Goal: Complete application form: Complete application form

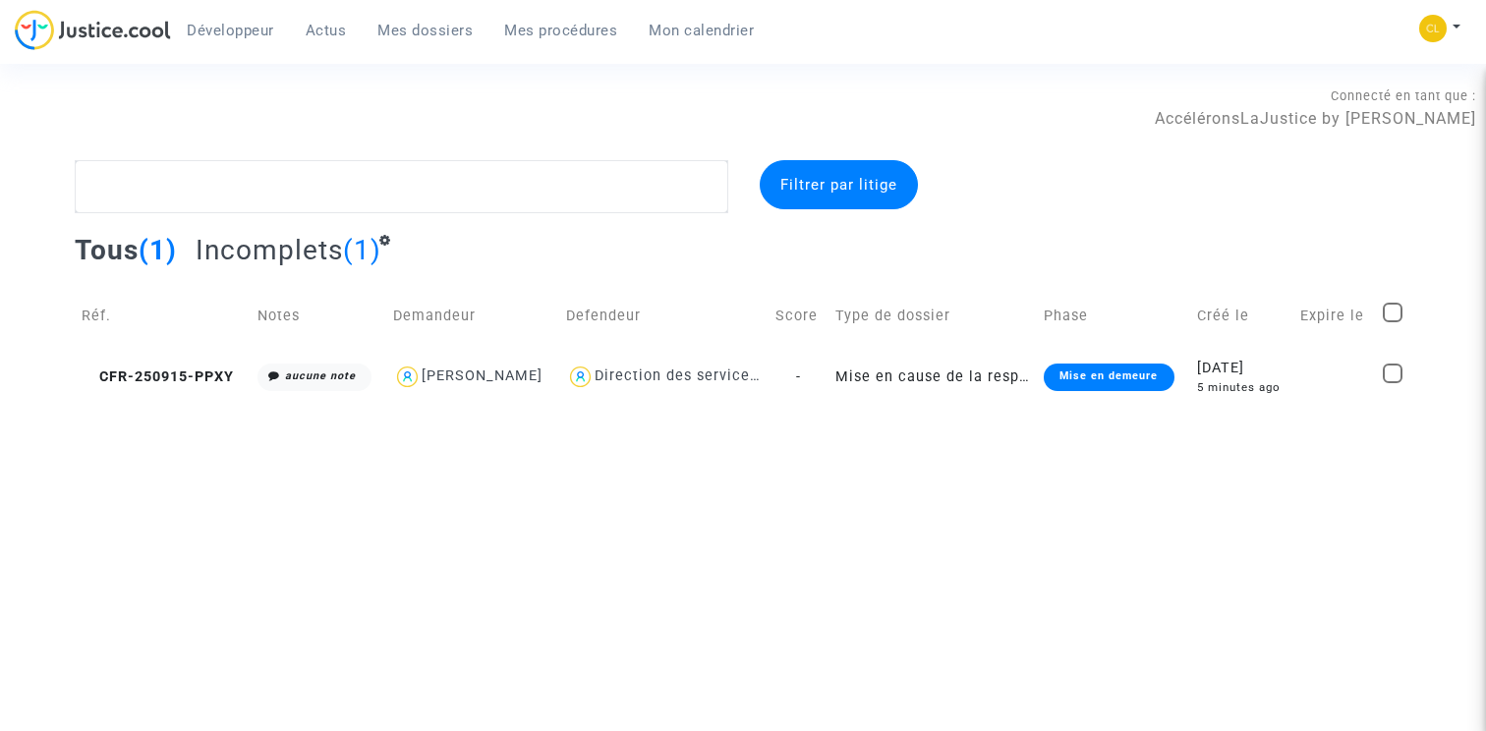
click at [227, 30] on span "Développeur" at bounding box center [230, 31] width 87 height 18
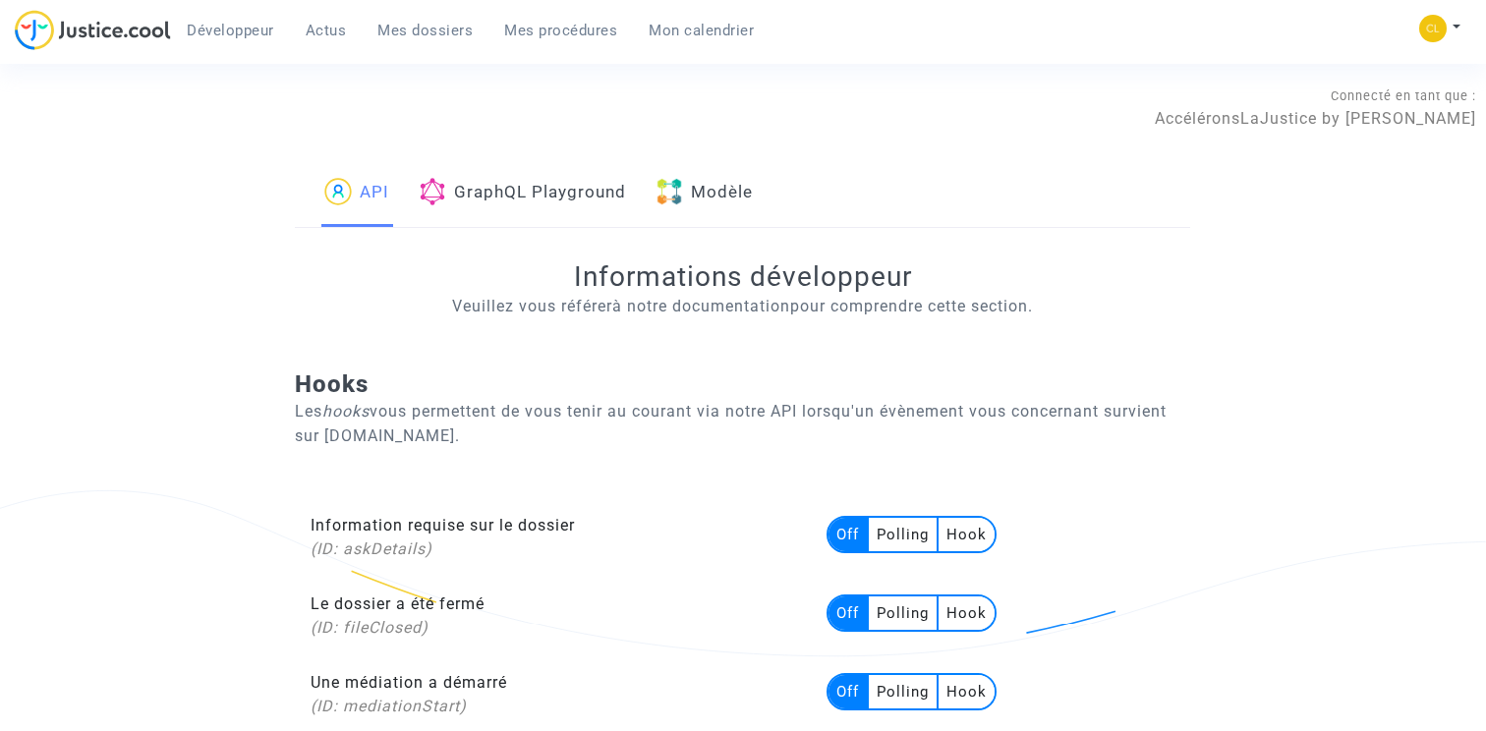
click at [742, 189] on link "Modèle" at bounding box center [703, 193] width 97 height 67
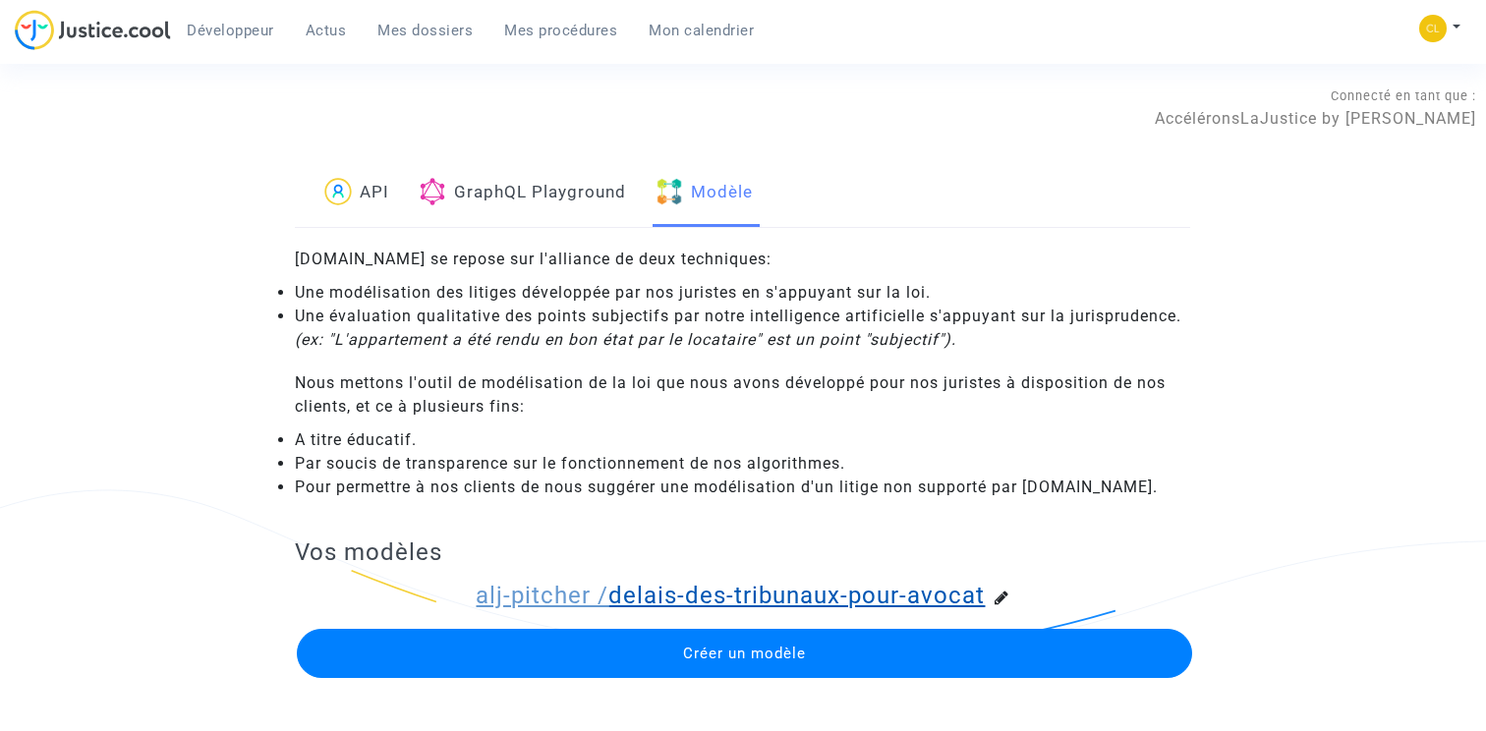
click at [615, 594] on link "alj-pitcher / delais-des-tribunaux-pour-avocat" at bounding box center [730, 596] width 509 height 28
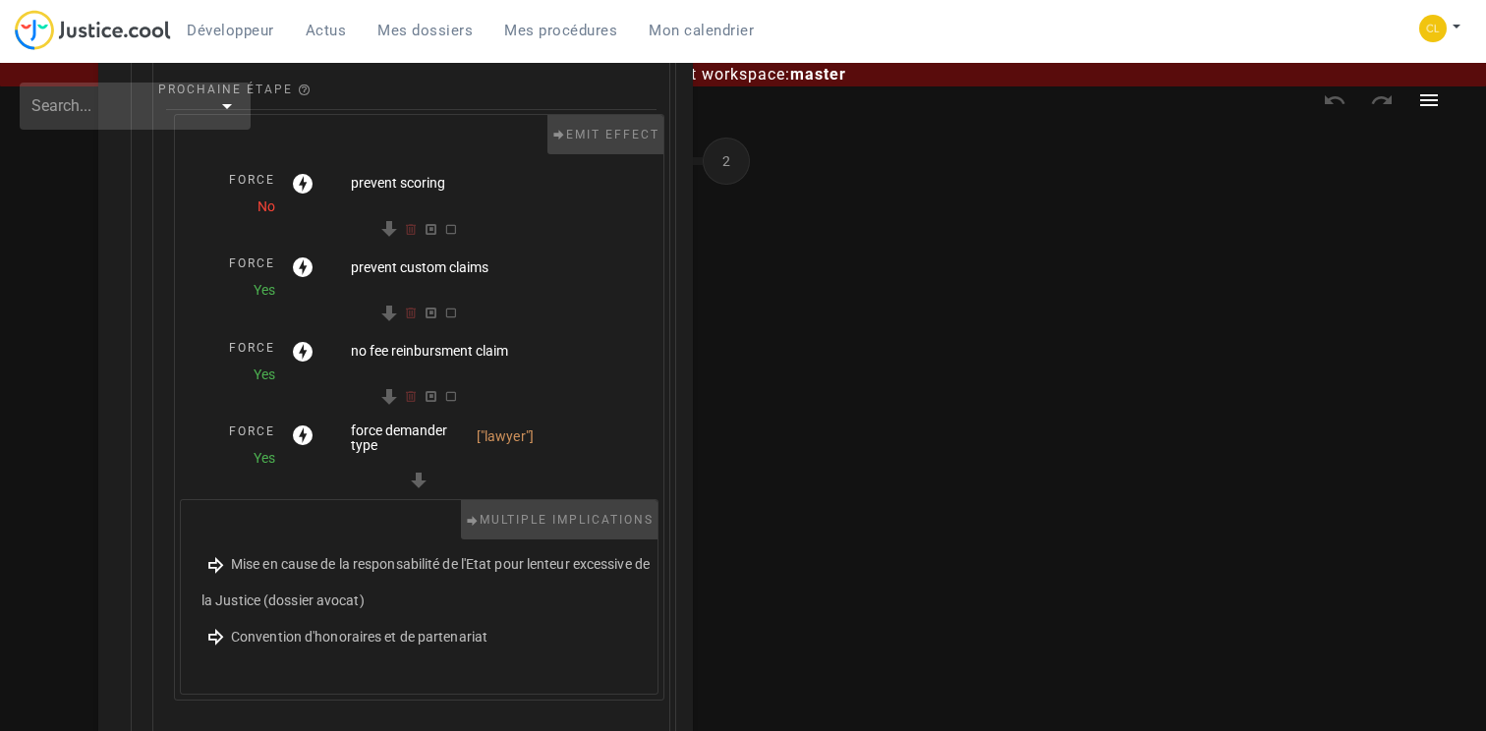
scroll to position [753, 0]
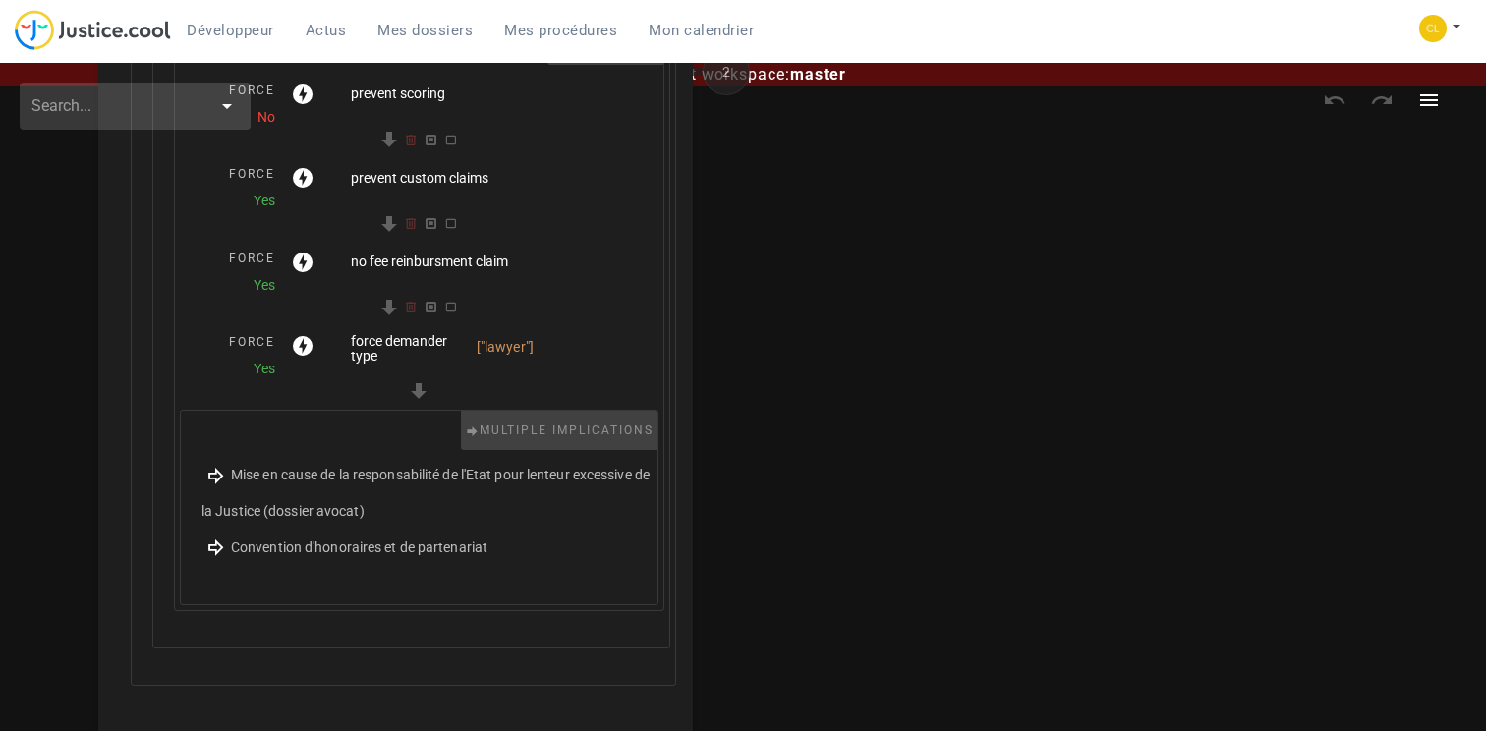
click at [324, 542] on span "Convention d'honoraires et de partenariat" at bounding box center [359, 548] width 256 height 16
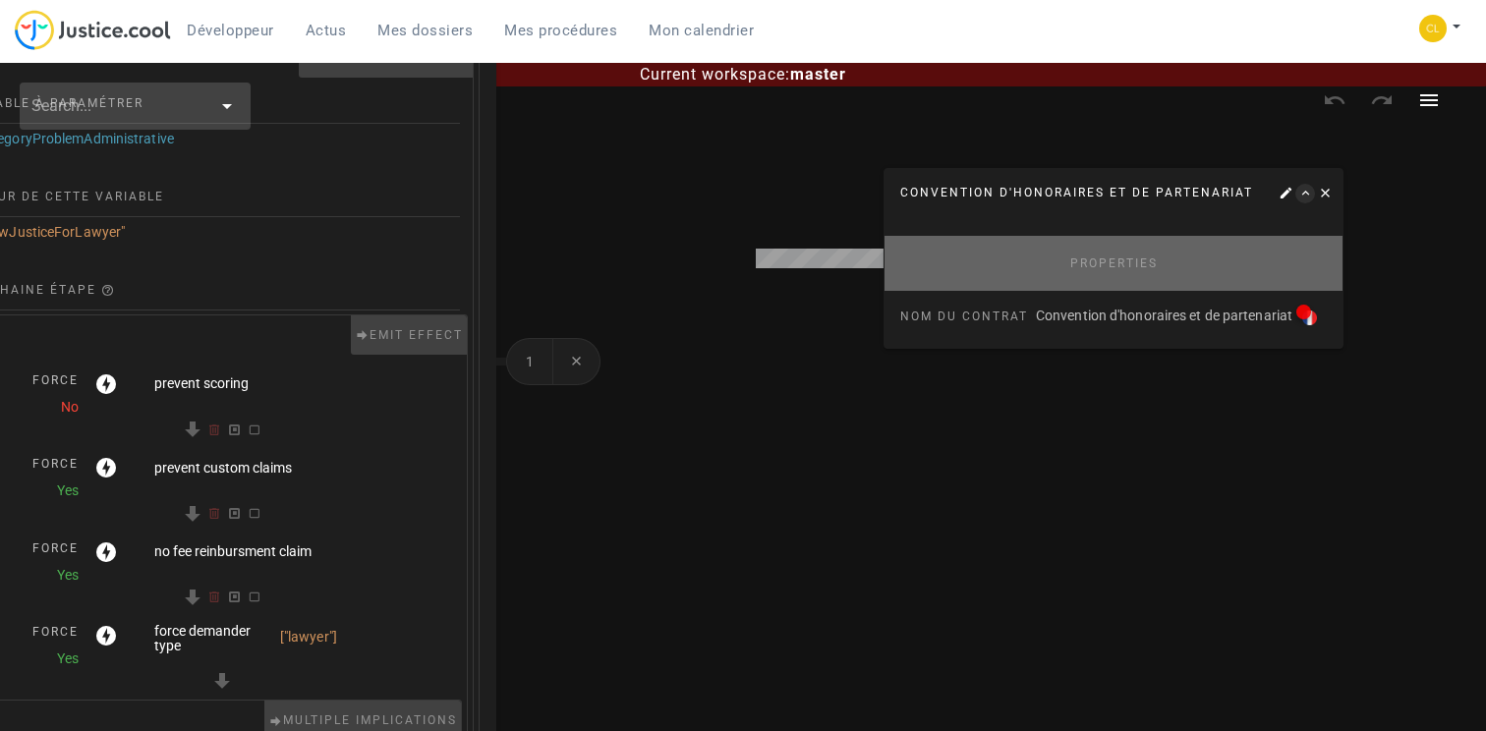
scroll to position [459, 197]
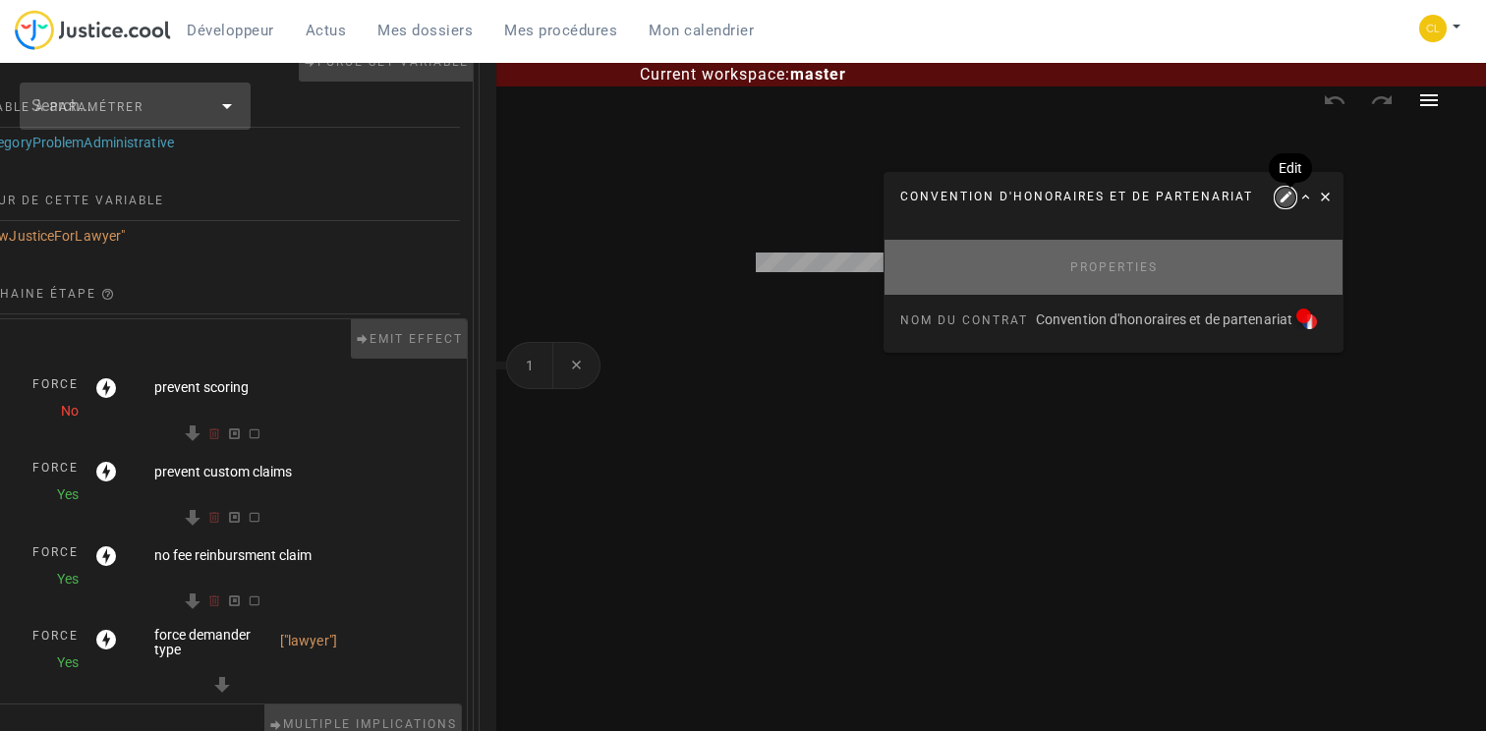
click at [1288, 195] on icon "button" at bounding box center [1286, 198] width 18 height 18
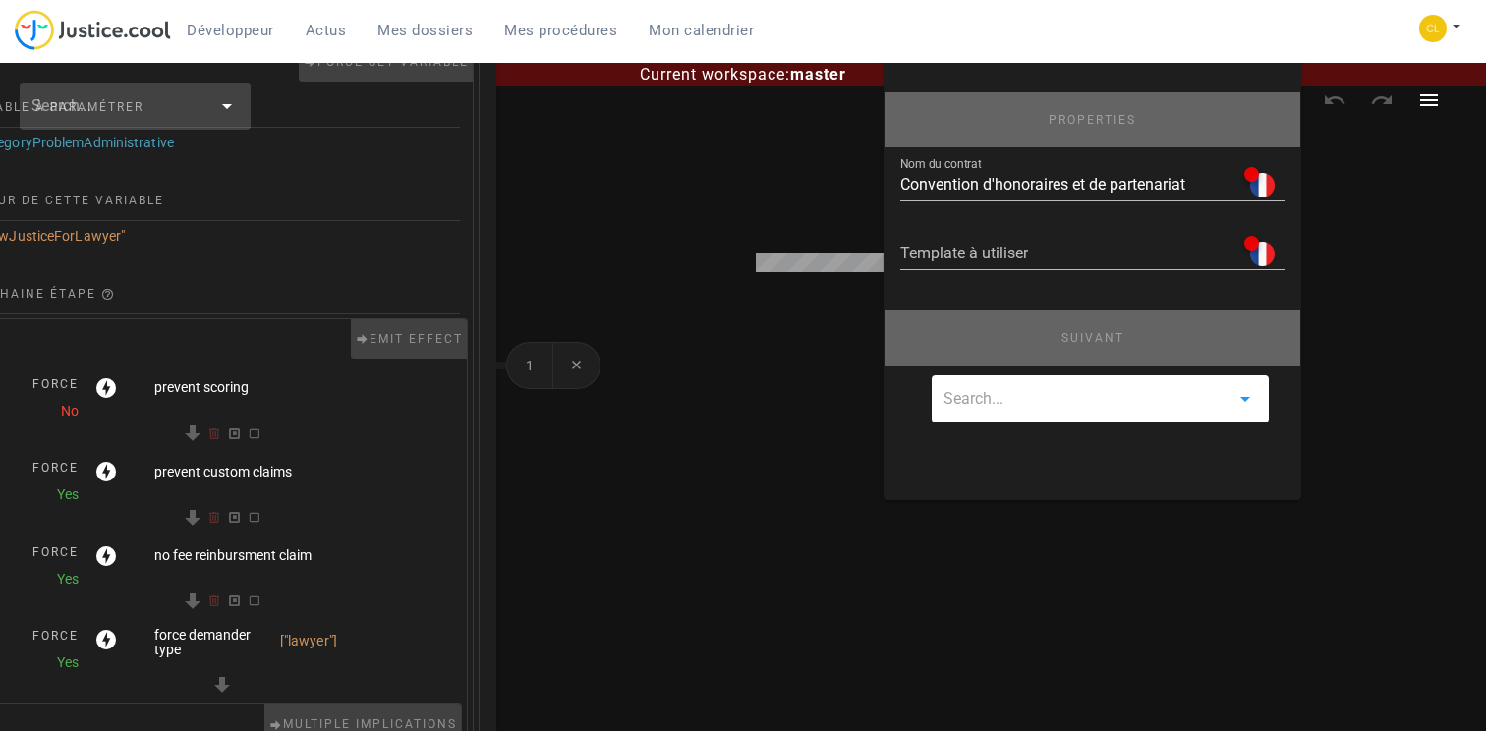
click at [1054, 402] on input "text" at bounding box center [1086, 398] width 286 height 31
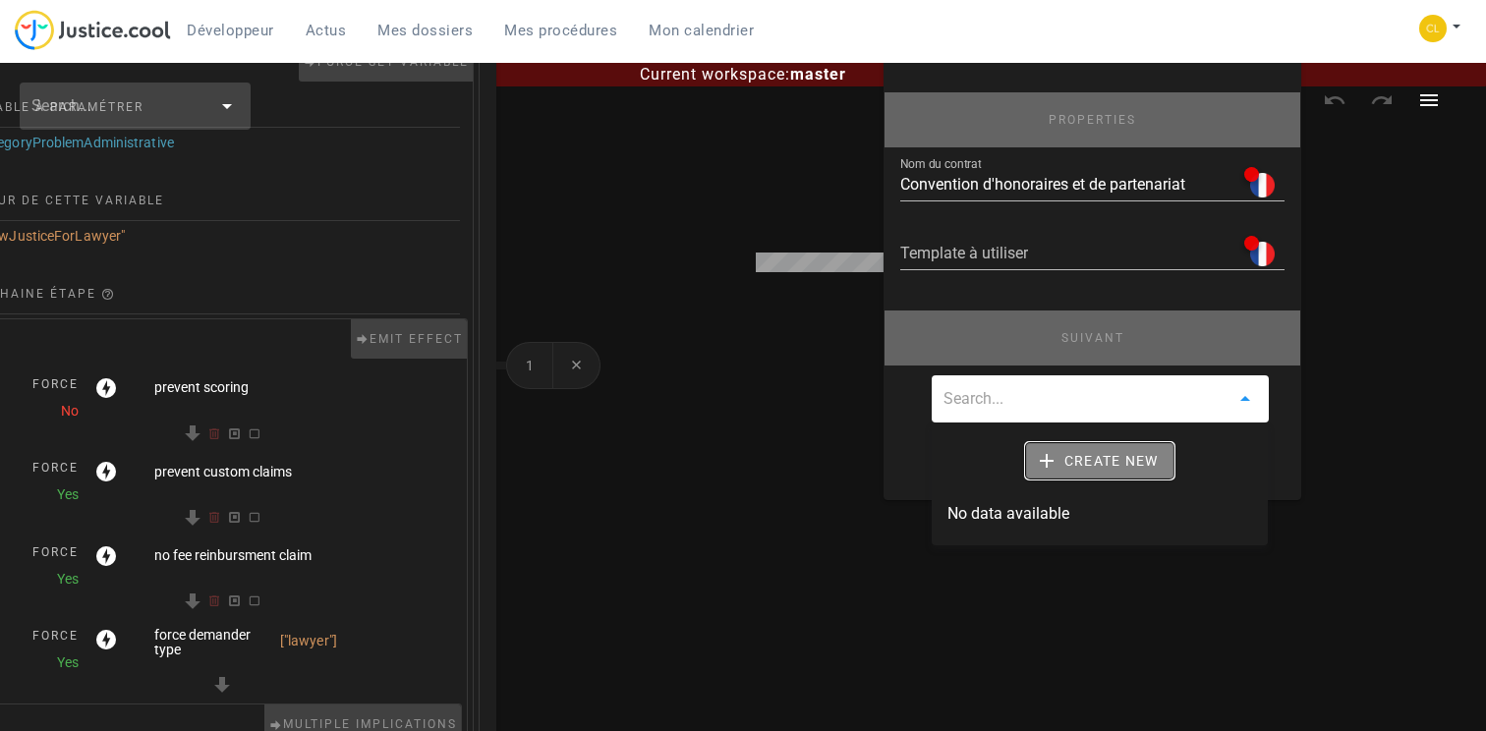
click at [1079, 457] on span "Create new" at bounding box center [1100, 461] width 117 height 18
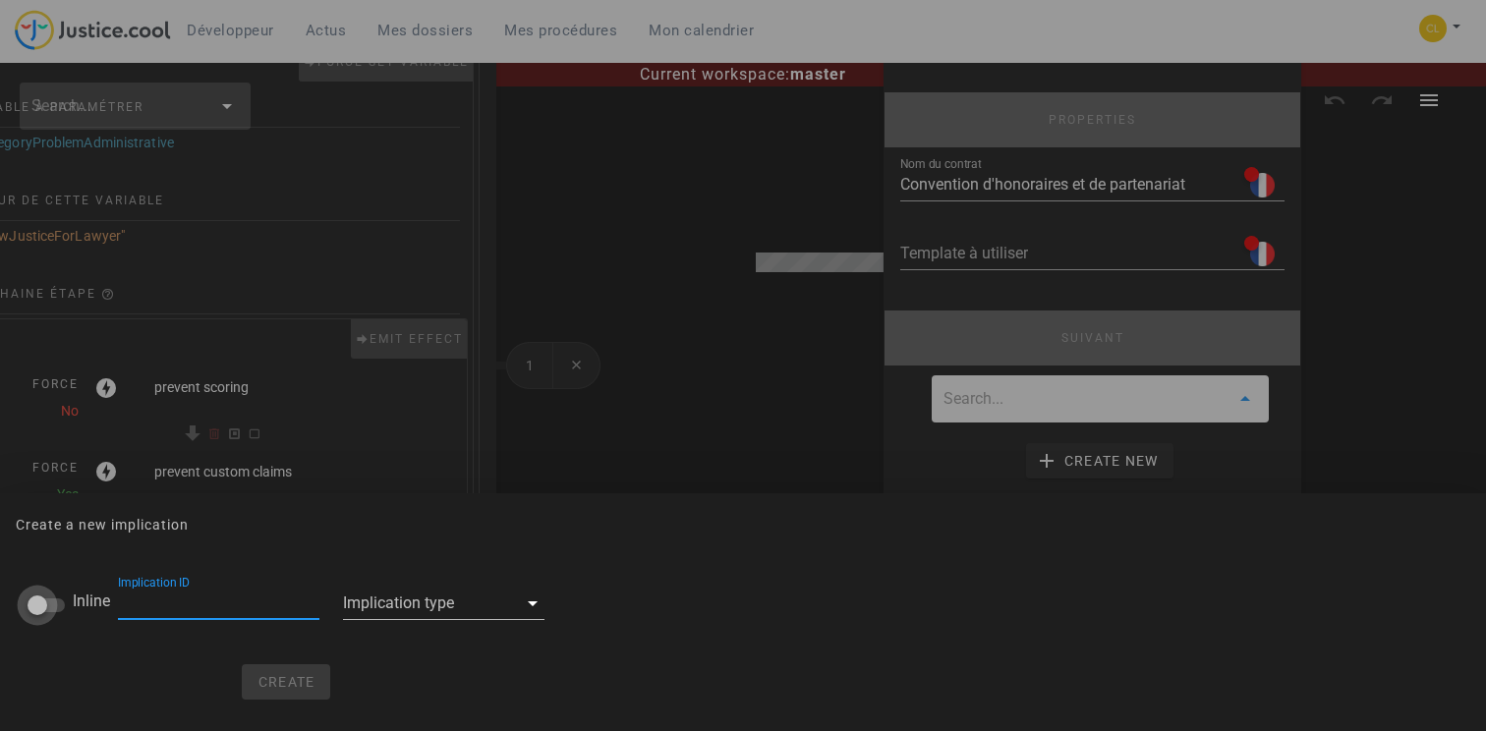
click at [48, 601] on div at bounding box center [37, 605] width 33 height 33
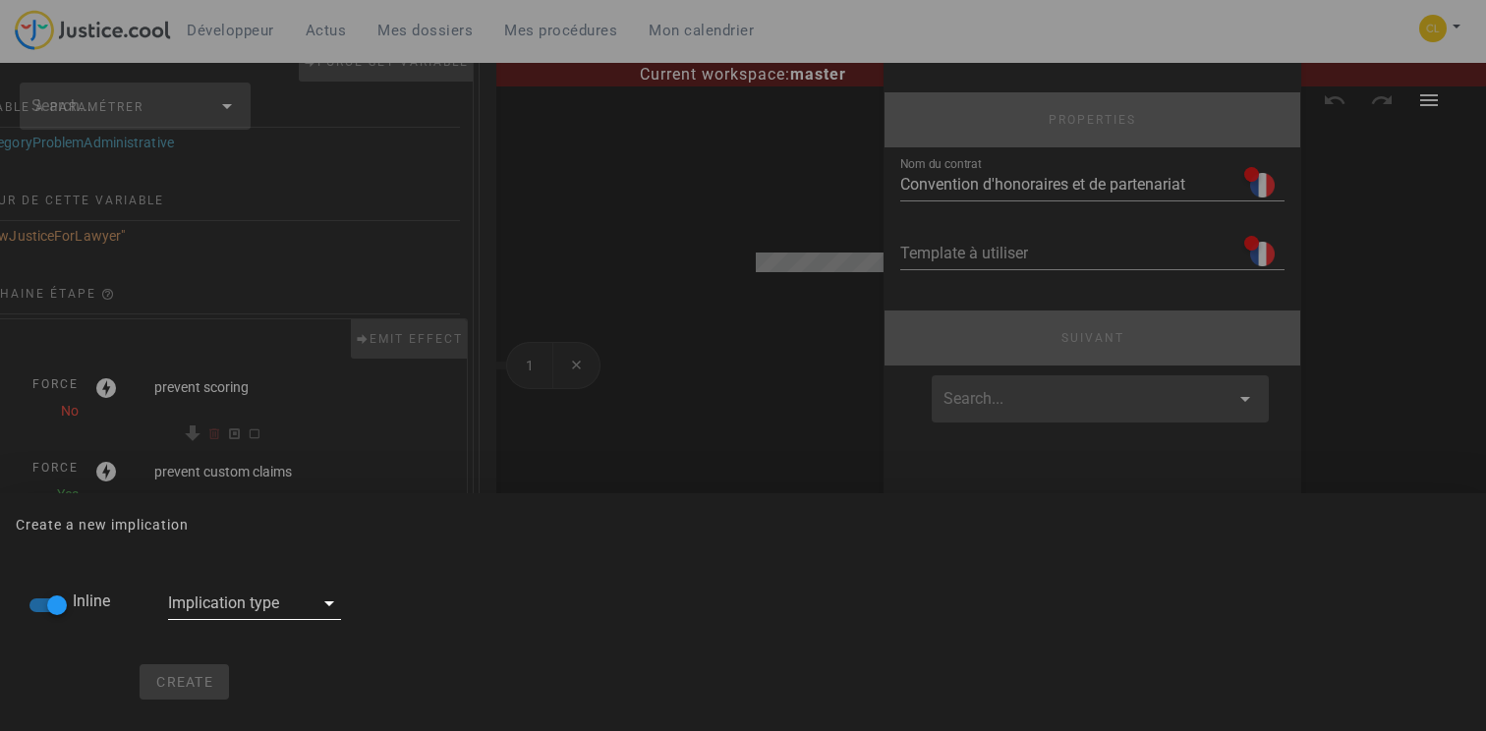
click at [232, 601] on div at bounding box center [240, 603] width 145 height 31
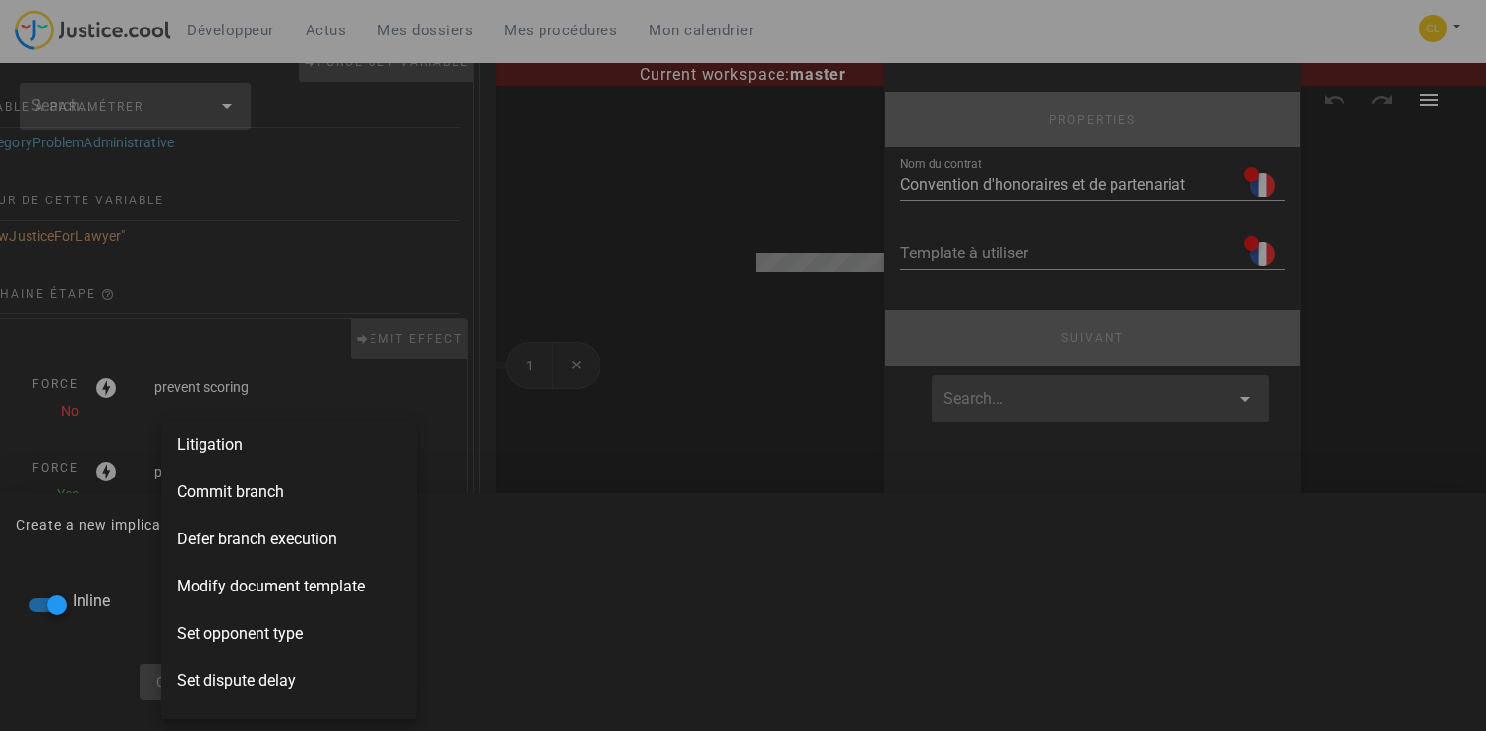
scroll to position [441, 0]
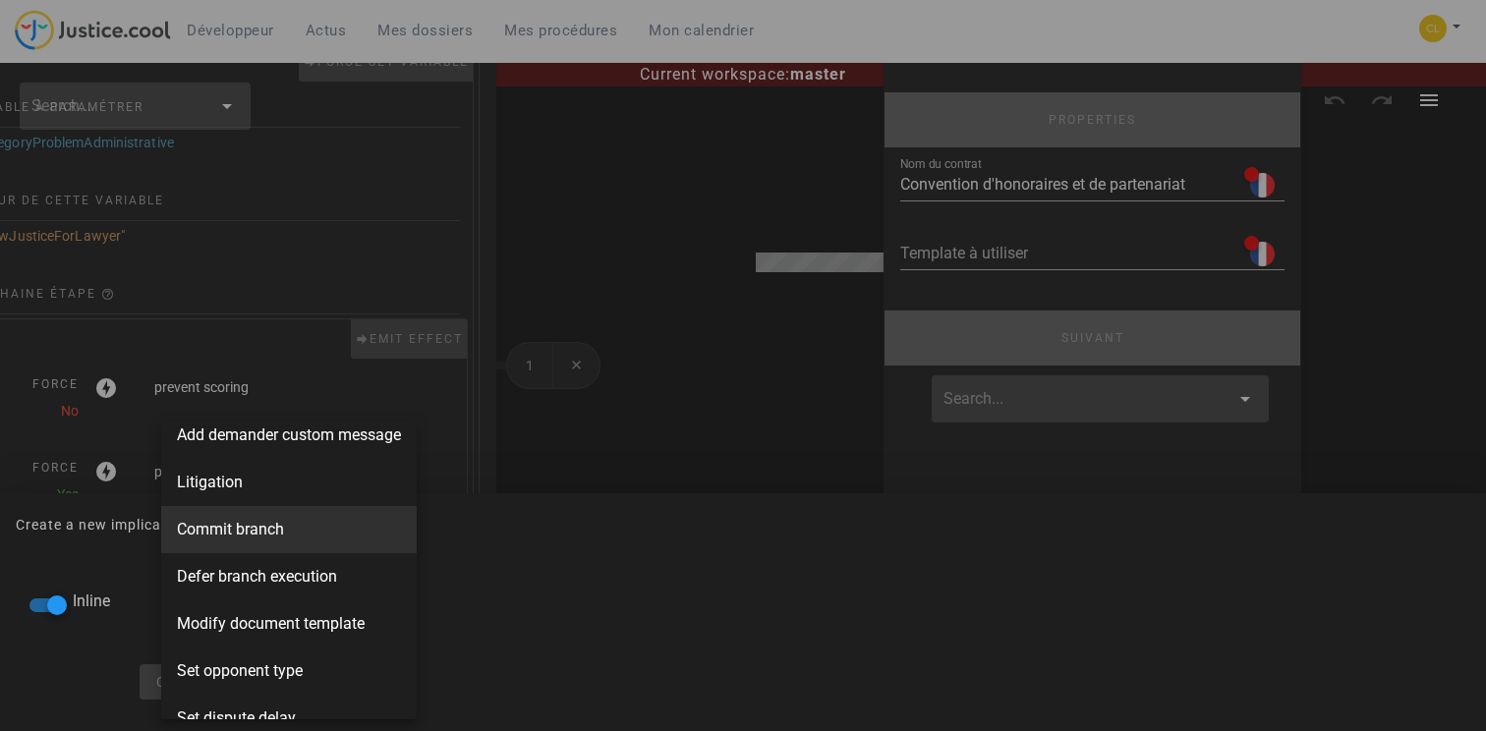
click at [246, 532] on span "Commit branch" at bounding box center [230, 530] width 107 height 24
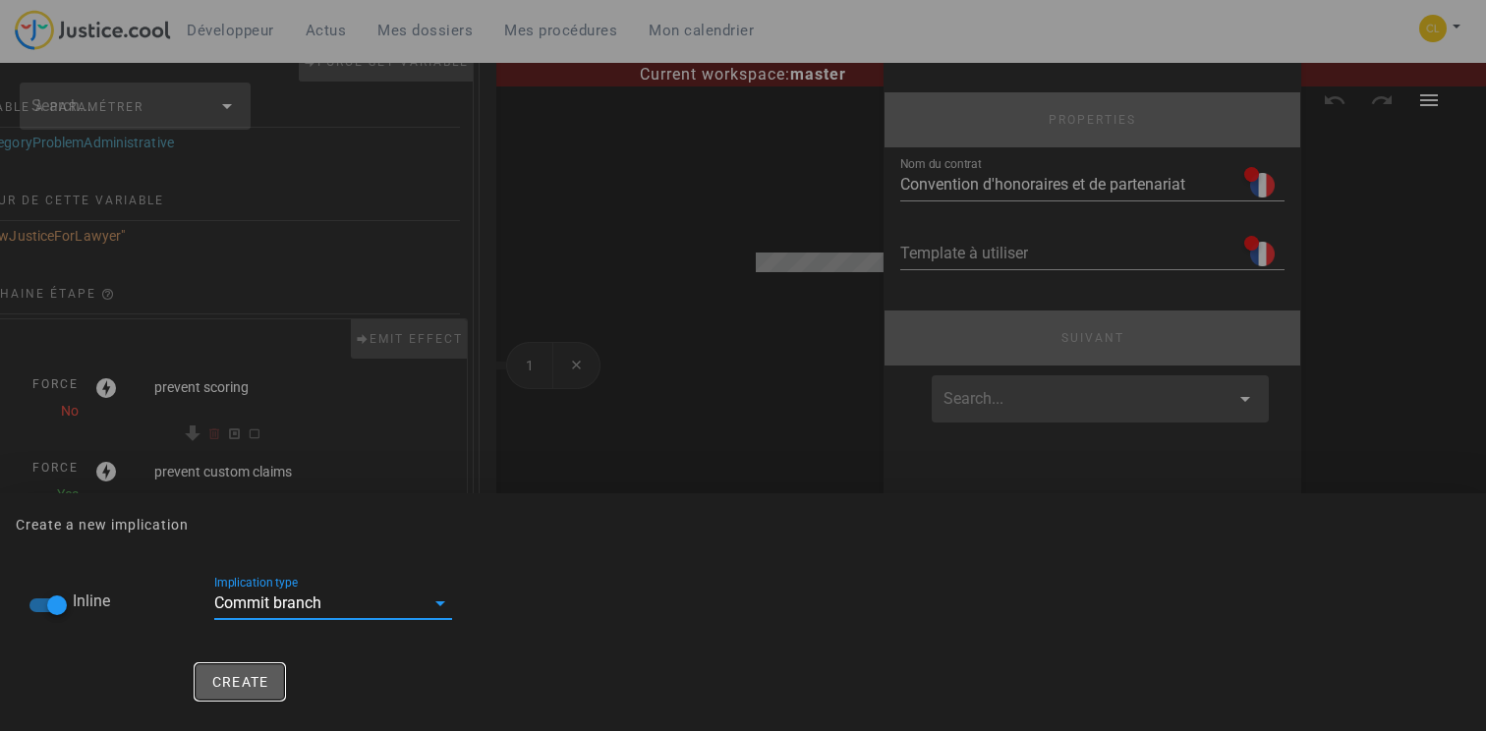
click at [249, 687] on span "Create" at bounding box center [240, 682] width 58 height 16
checkbox input "false"
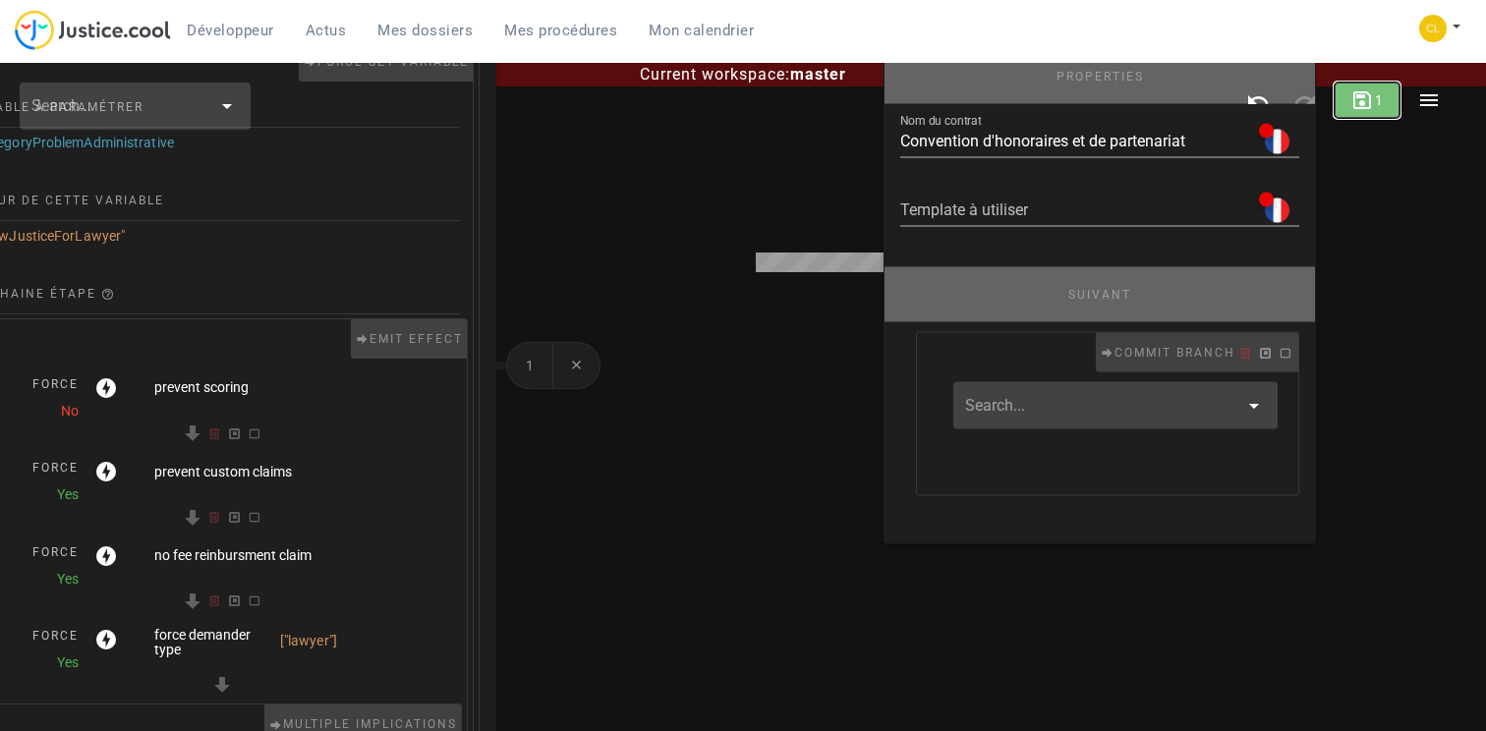
click at [1365, 102] on icon "button" at bounding box center [1362, 100] width 24 height 24
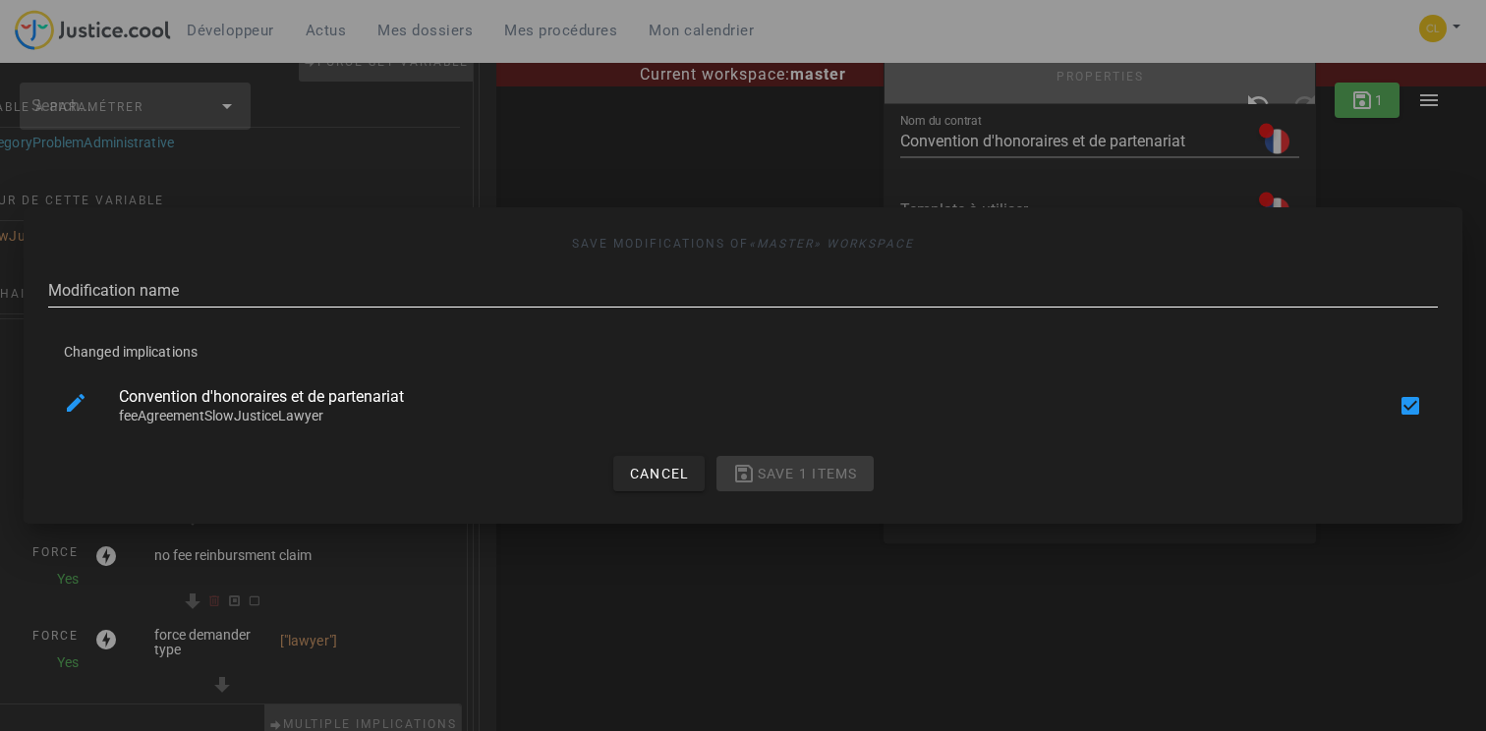
click at [612, 301] on input "Modification name" at bounding box center [743, 290] width 1390 height 31
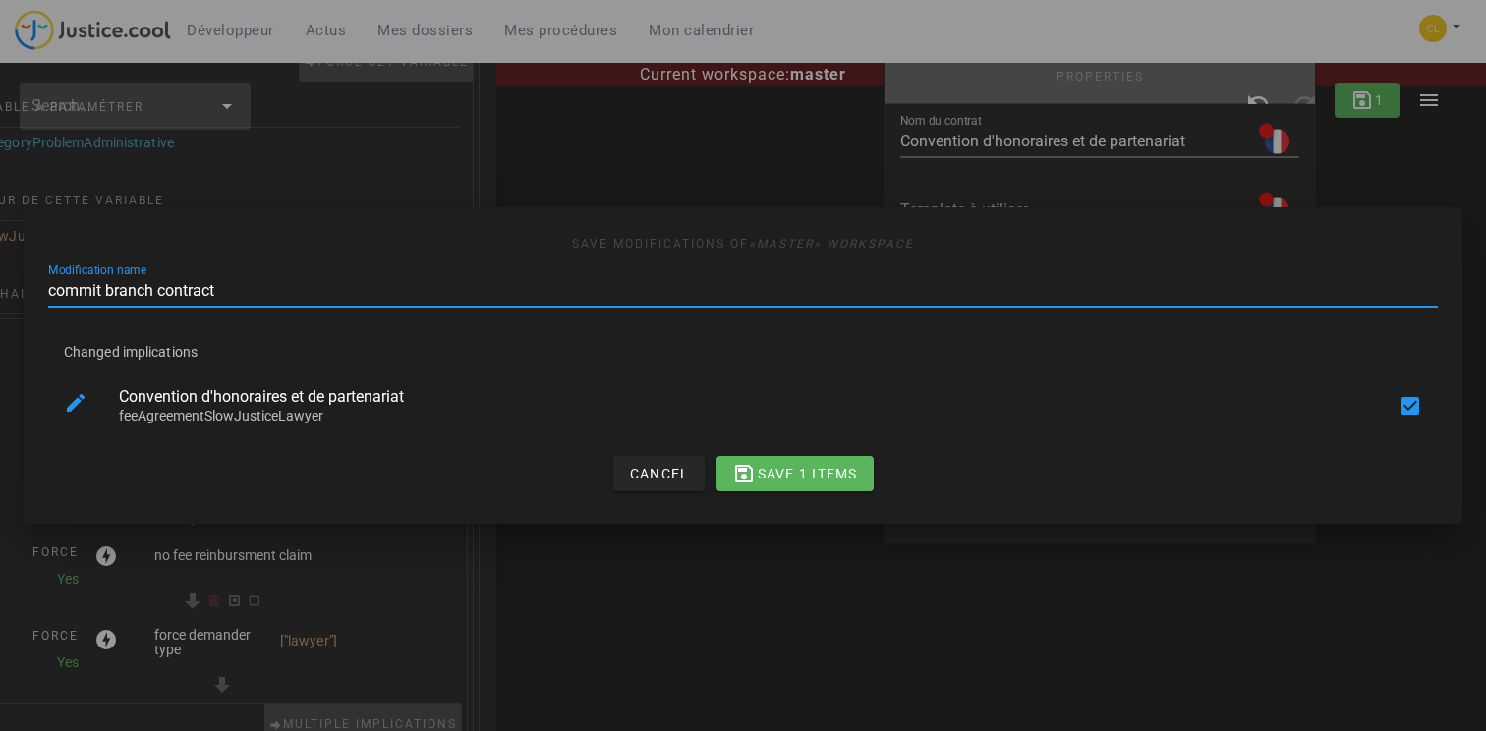
type input "commit branch contract"
click at [814, 483] on span "Save 1 items" at bounding box center [794, 474] width 125 height 24
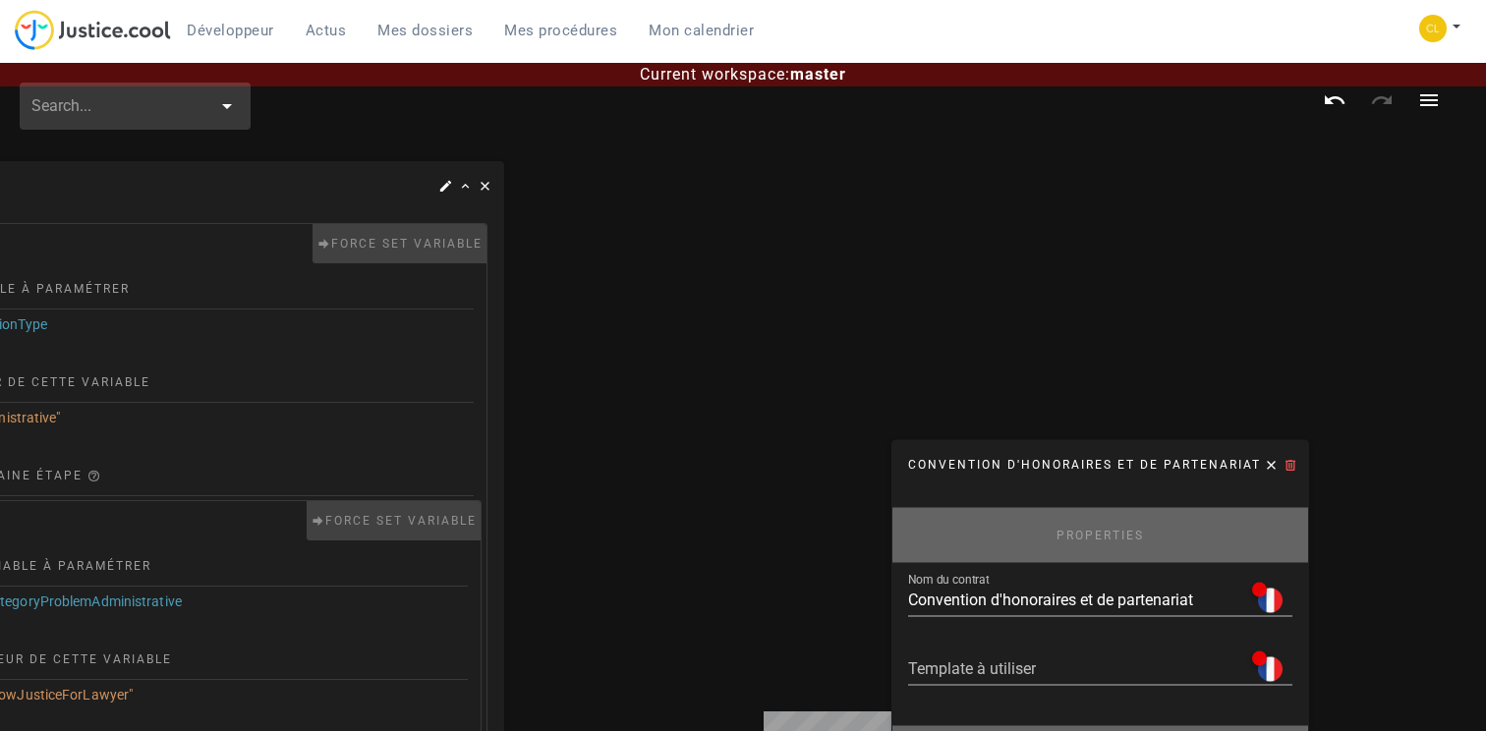
scroll to position [0, 0]
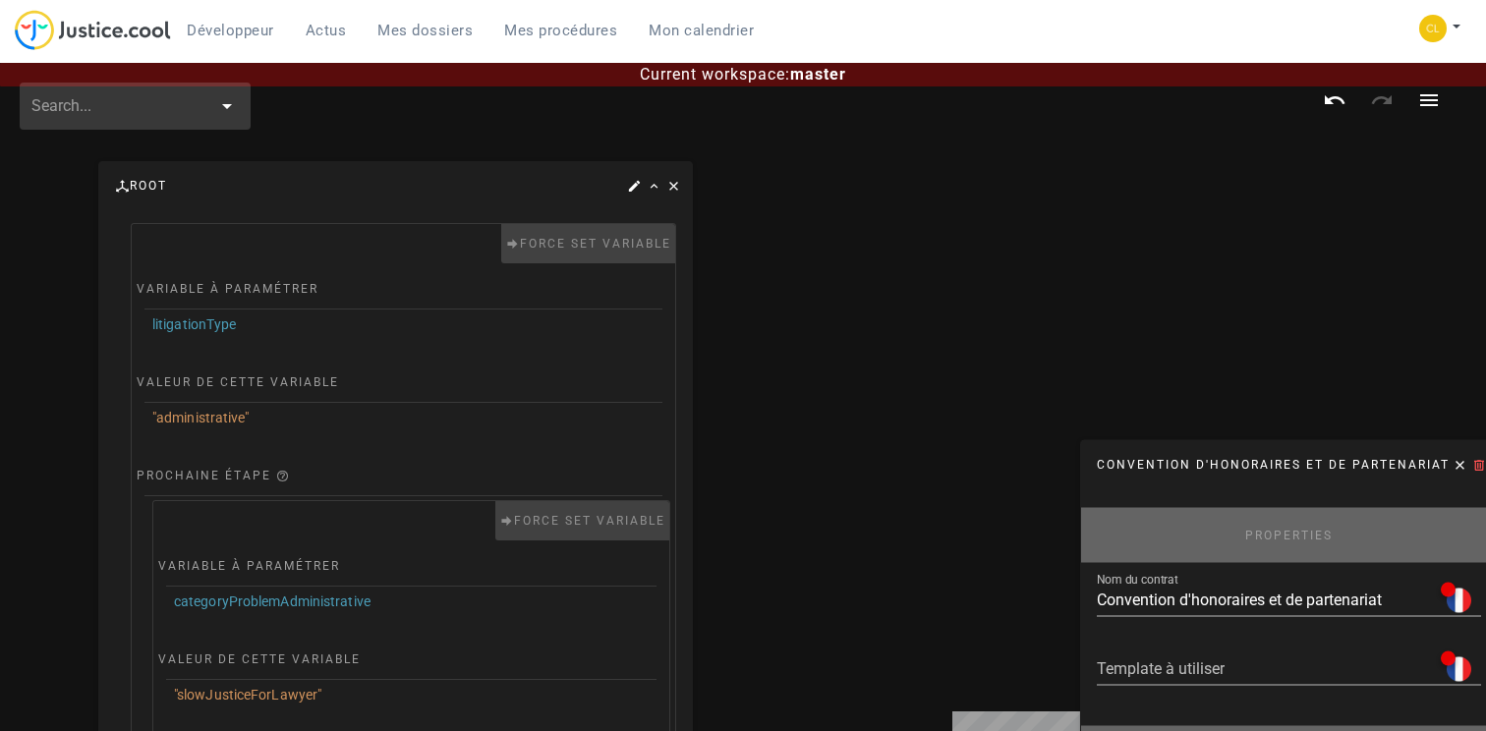
click at [413, 29] on span "Mes dossiers" at bounding box center [424, 31] width 95 height 18
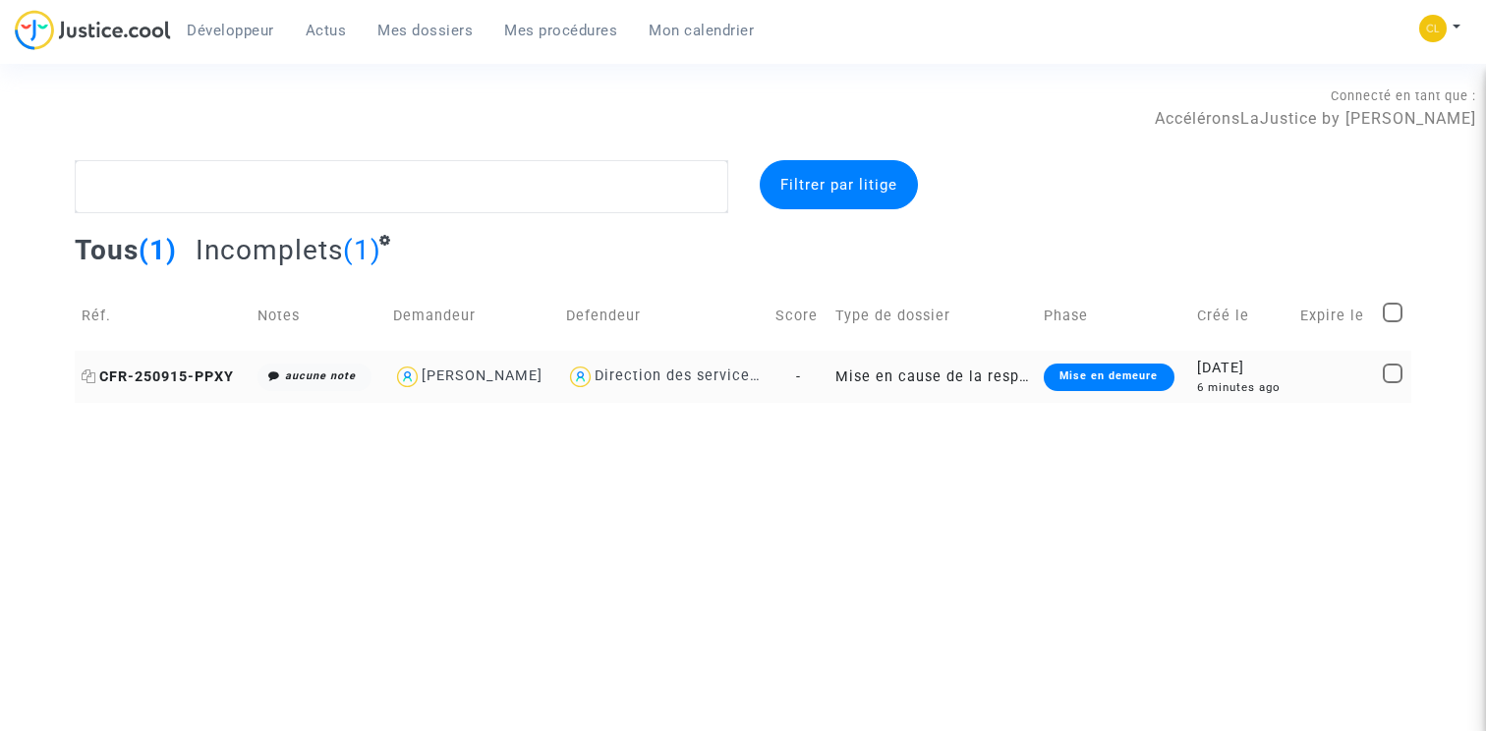
click at [157, 373] on span "CFR-250915-PPXY" at bounding box center [158, 377] width 152 height 17
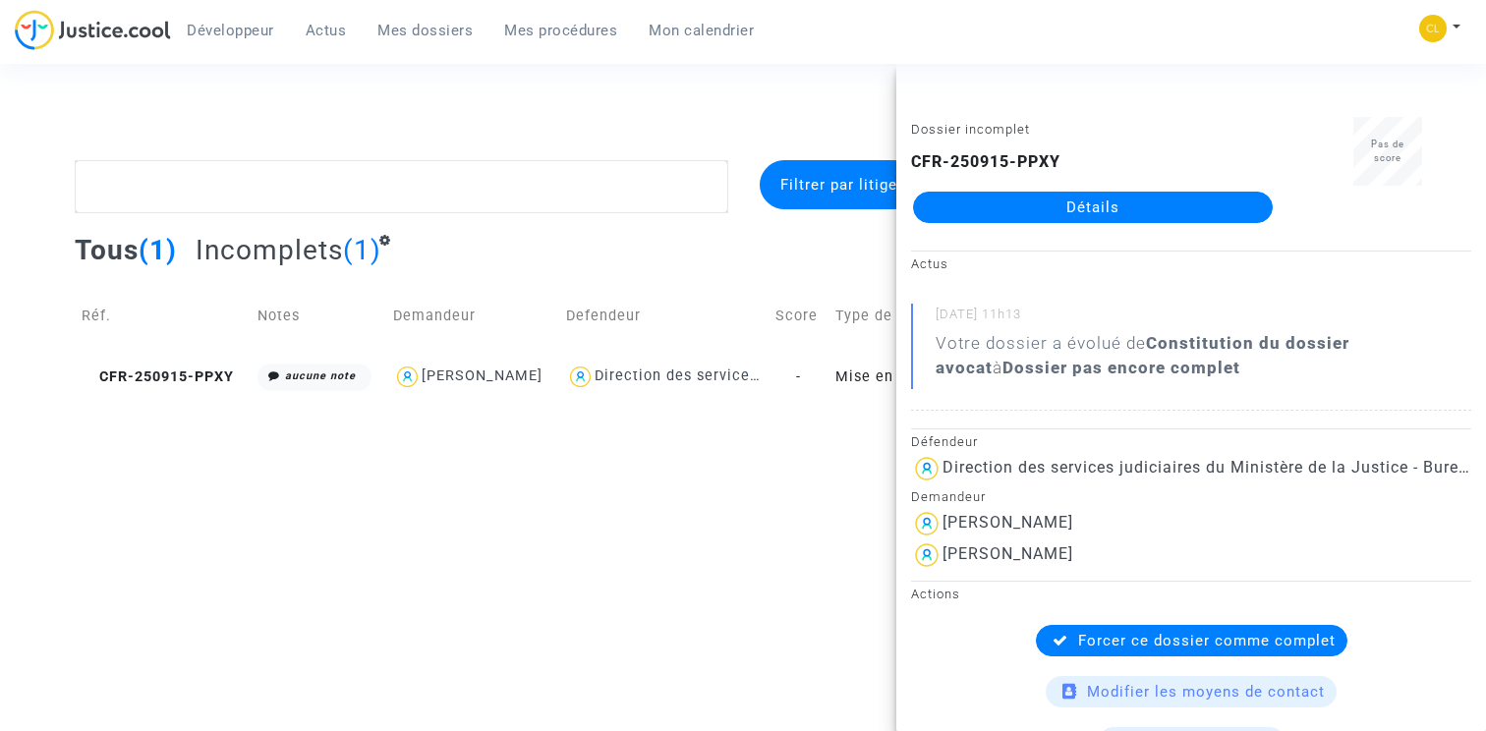
click at [340, 403] on html "Développeur Actus Mes dossiers Mes procédures Mon calendrier Mon profil Changer…" at bounding box center [743, 201] width 1486 height 403
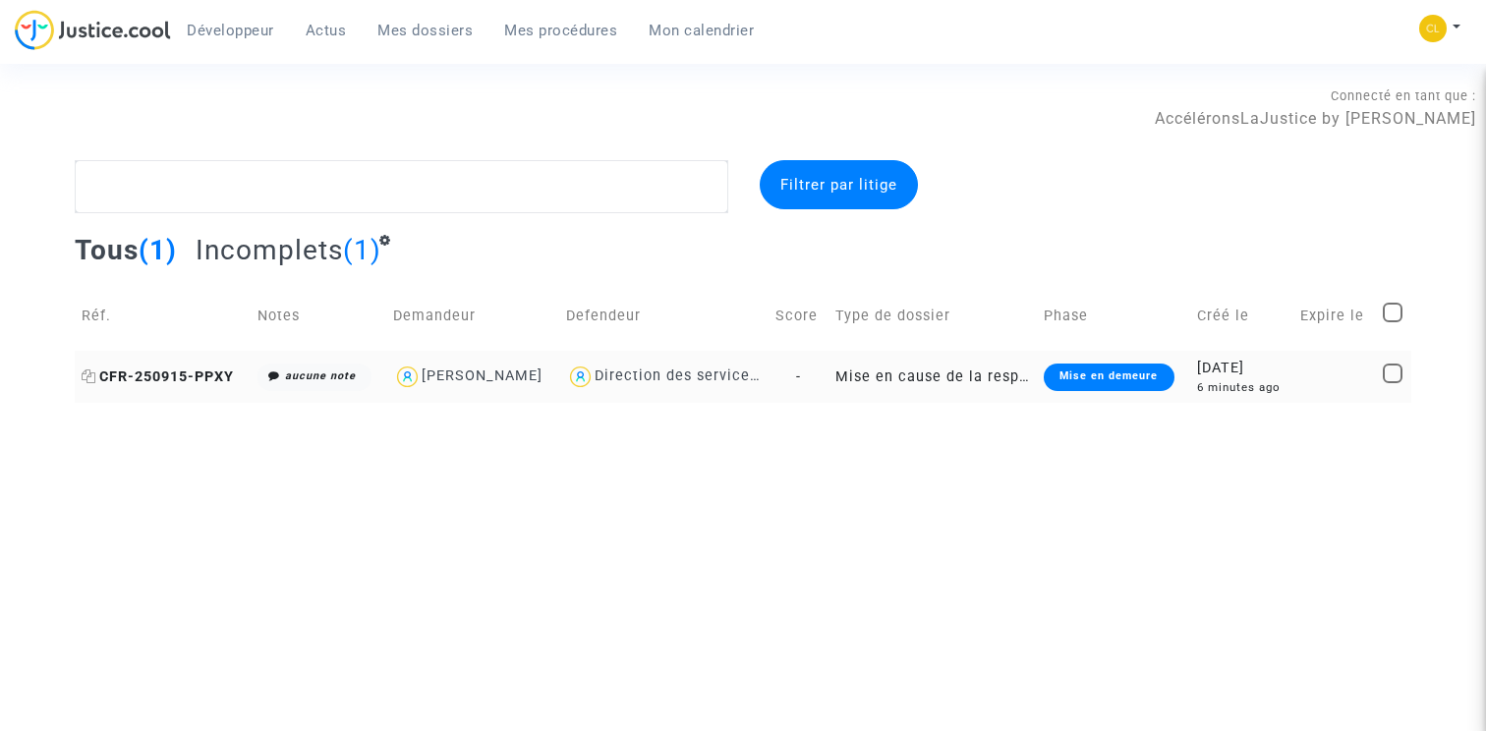
click at [170, 371] on span "CFR-250915-PPXY" at bounding box center [158, 377] width 152 height 17
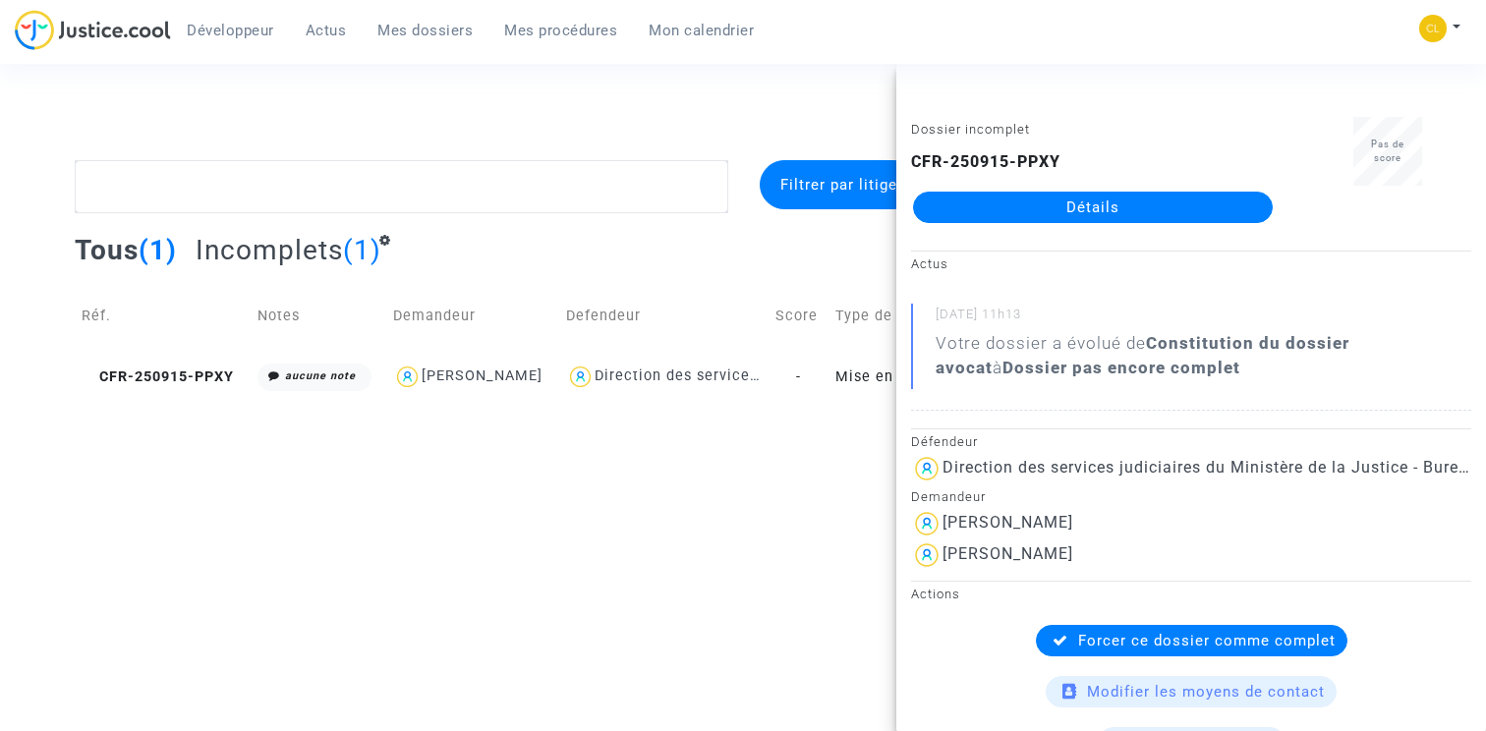
click at [1164, 215] on link "Détails" at bounding box center [1093, 207] width 360 height 31
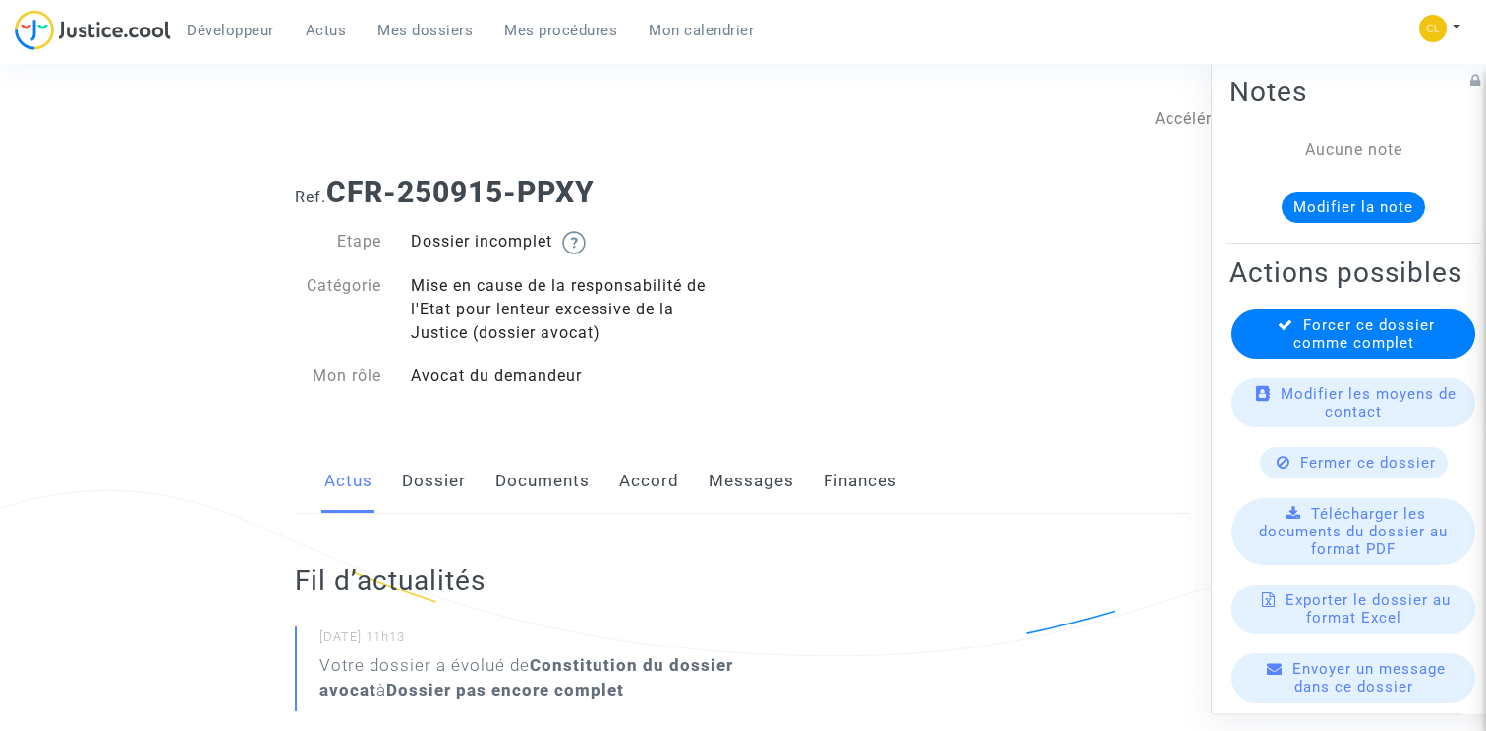
click at [429, 490] on link "Dossier" at bounding box center [434, 481] width 64 height 65
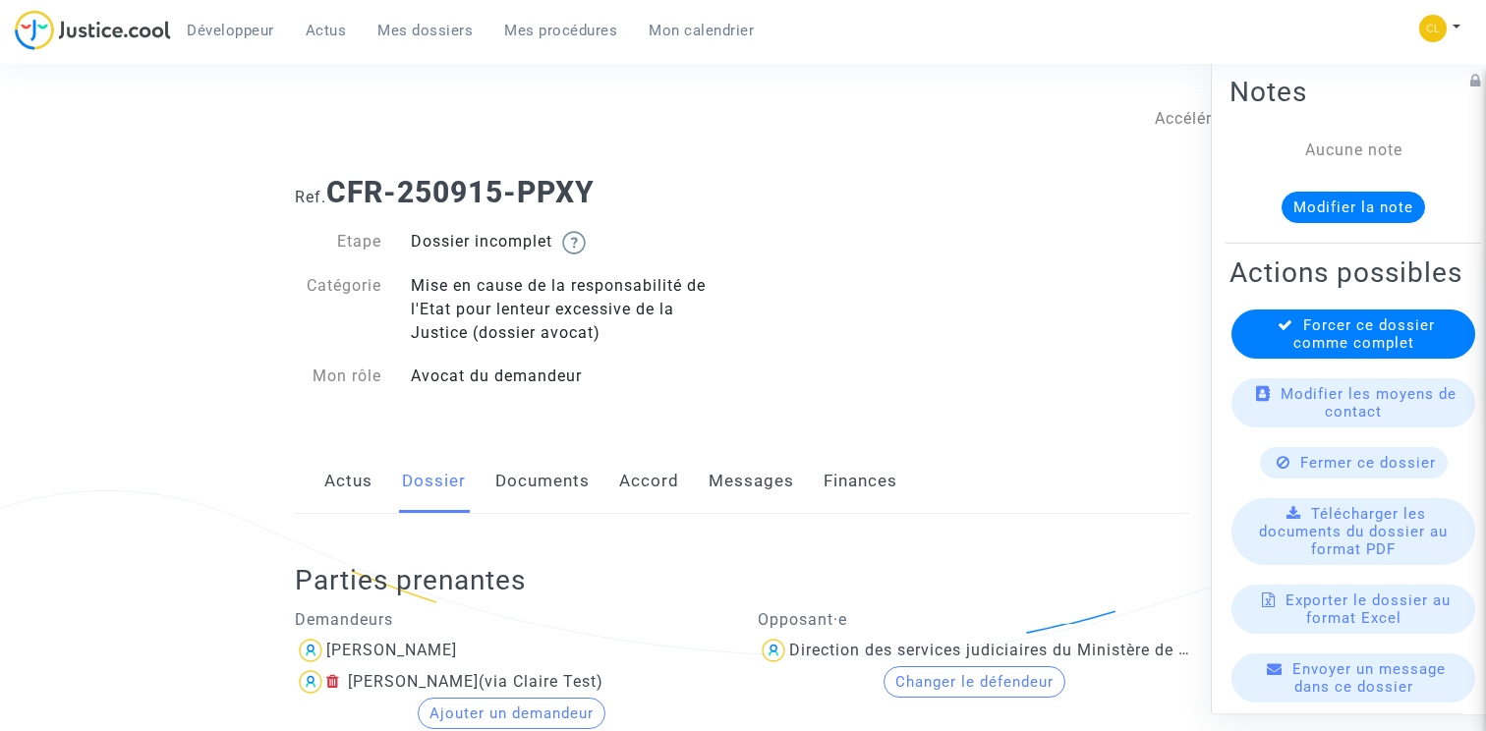
click at [405, 32] on span "Mes dossiers" at bounding box center [424, 31] width 95 height 18
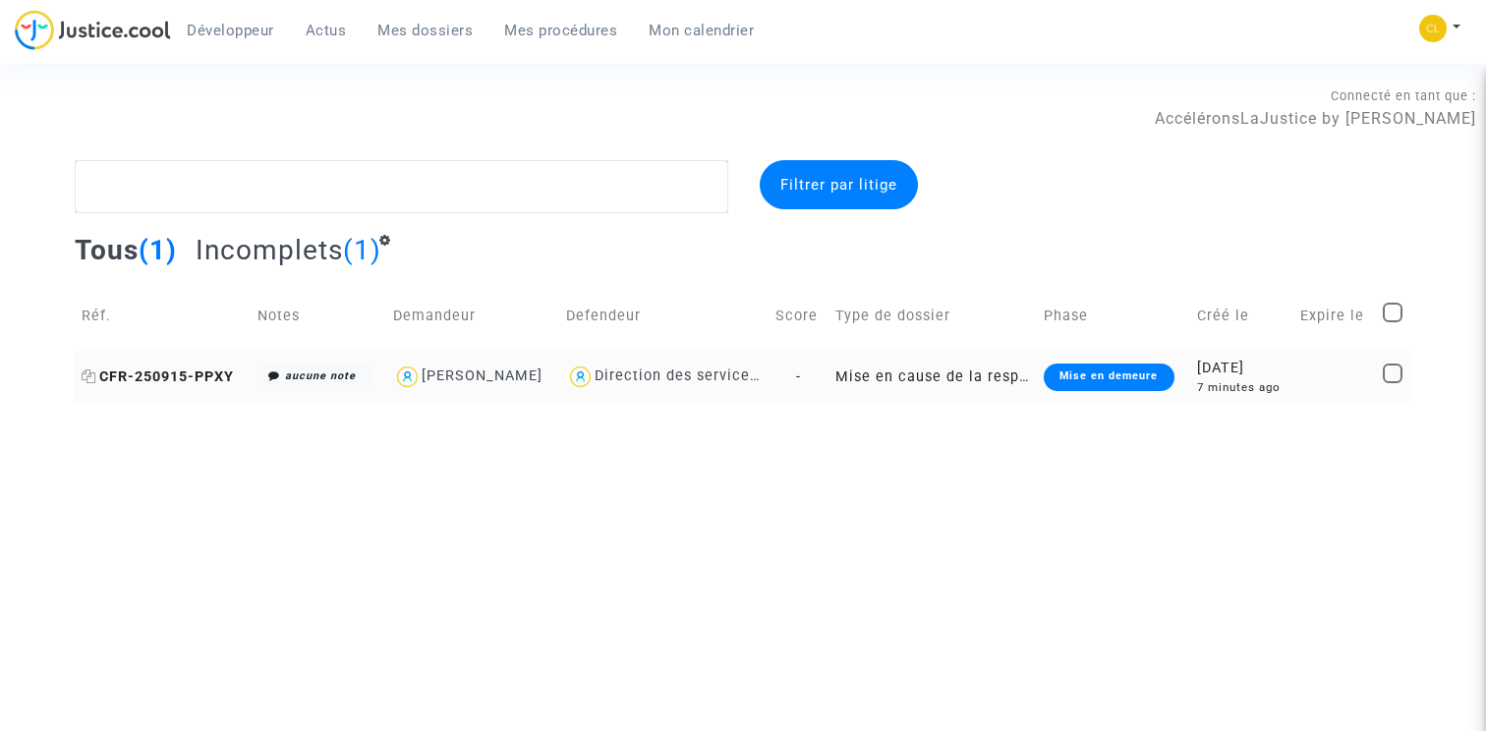
click at [92, 378] on icon at bounding box center [89, 376] width 15 height 14
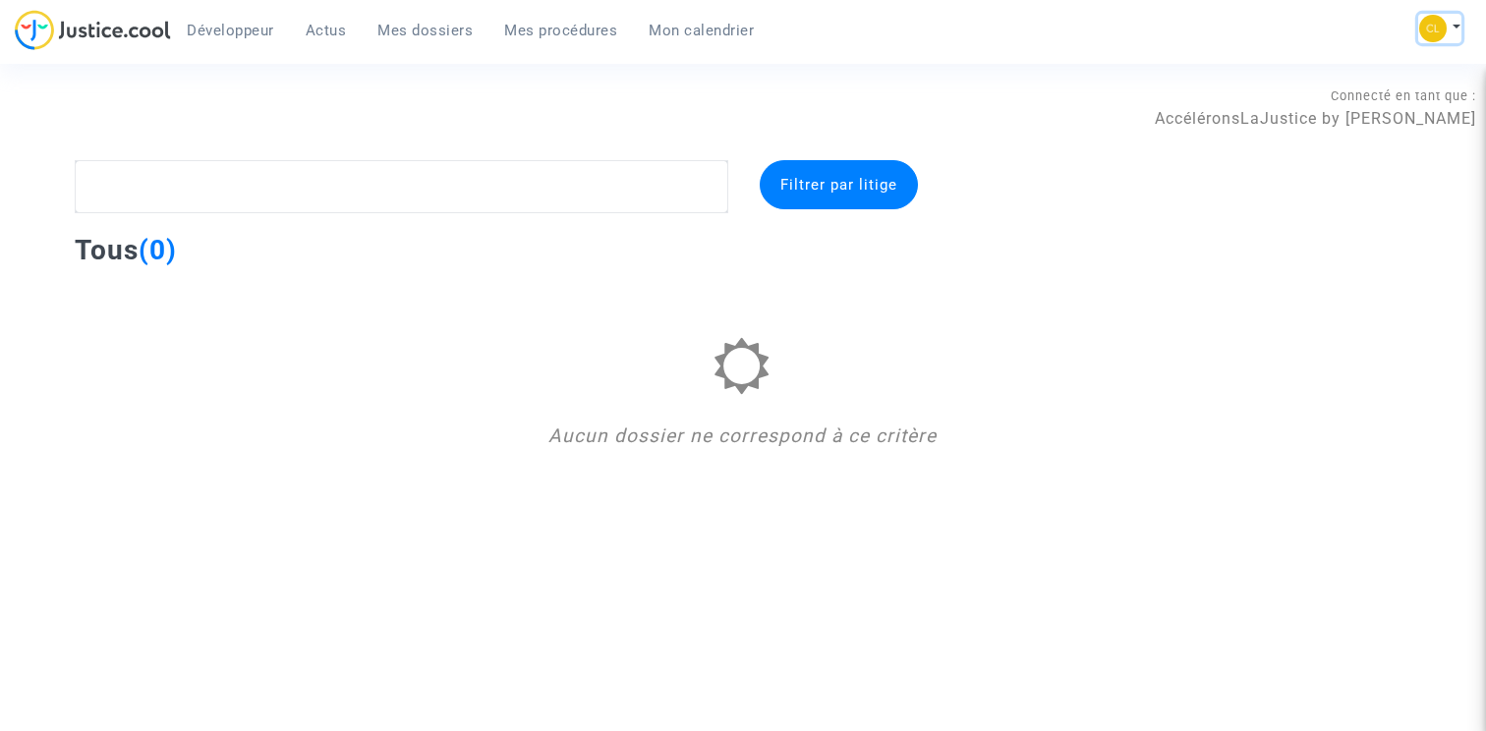
click at [1438, 22] on img at bounding box center [1433, 29] width 28 height 28
click at [1327, 163] on link "Déconnexion" at bounding box center [1361, 163] width 199 height 31
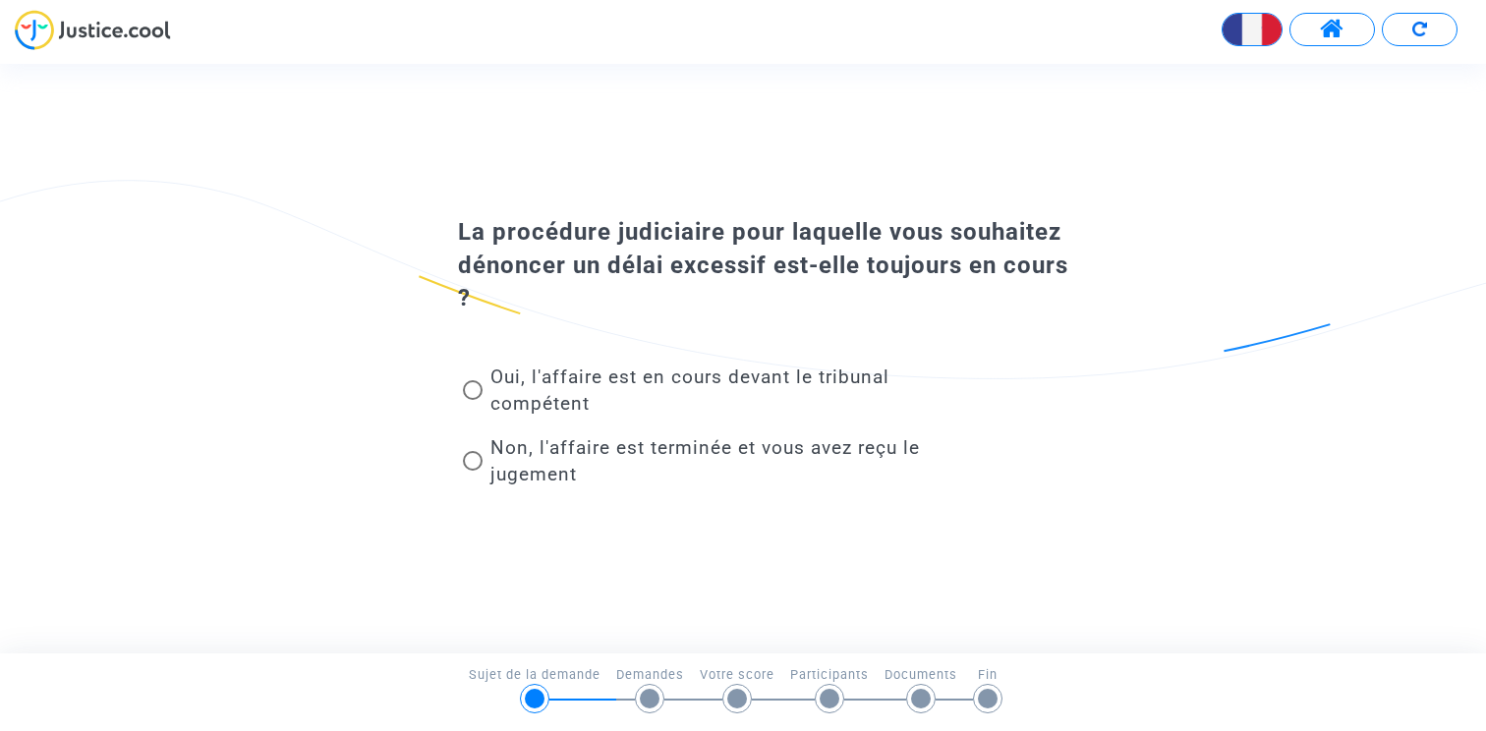
click at [520, 406] on span "Oui, l'affaire est en cours devant le tribunal compétent" at bounding box center [689, 390] width 399 height 49
click at [473, 401] on input "Oui, l'affaire est en cours devant le tribunal compétent" at bounding box center [472, 400] width 1 height 1
radio input "true"
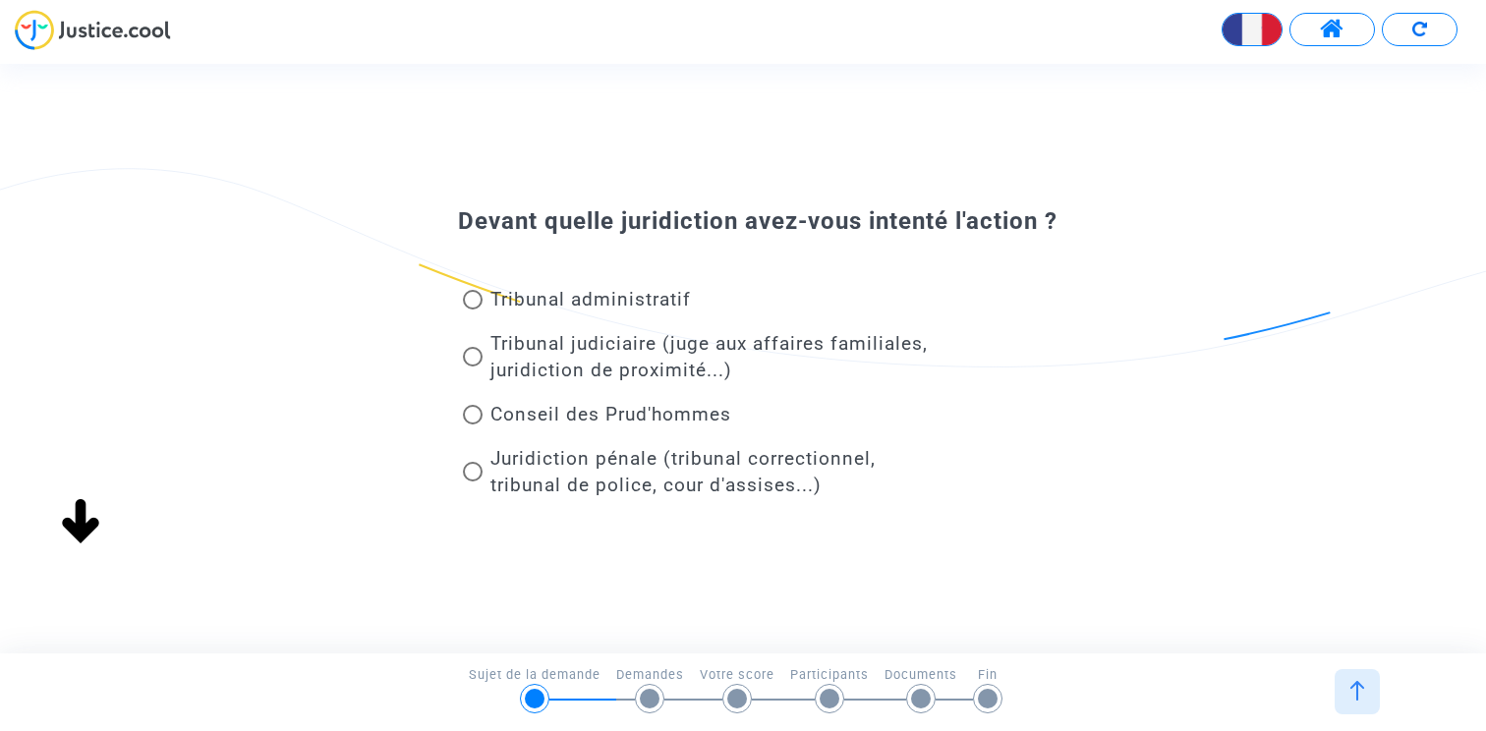
click at [604, 305] on span "Tribunal administratif" at bounding box center [590, 299] width 200 height 23
click at [473, 310] on input "Tribunal administratif" at bounding box center [472, 310] width 1 height 1
radio input "true"
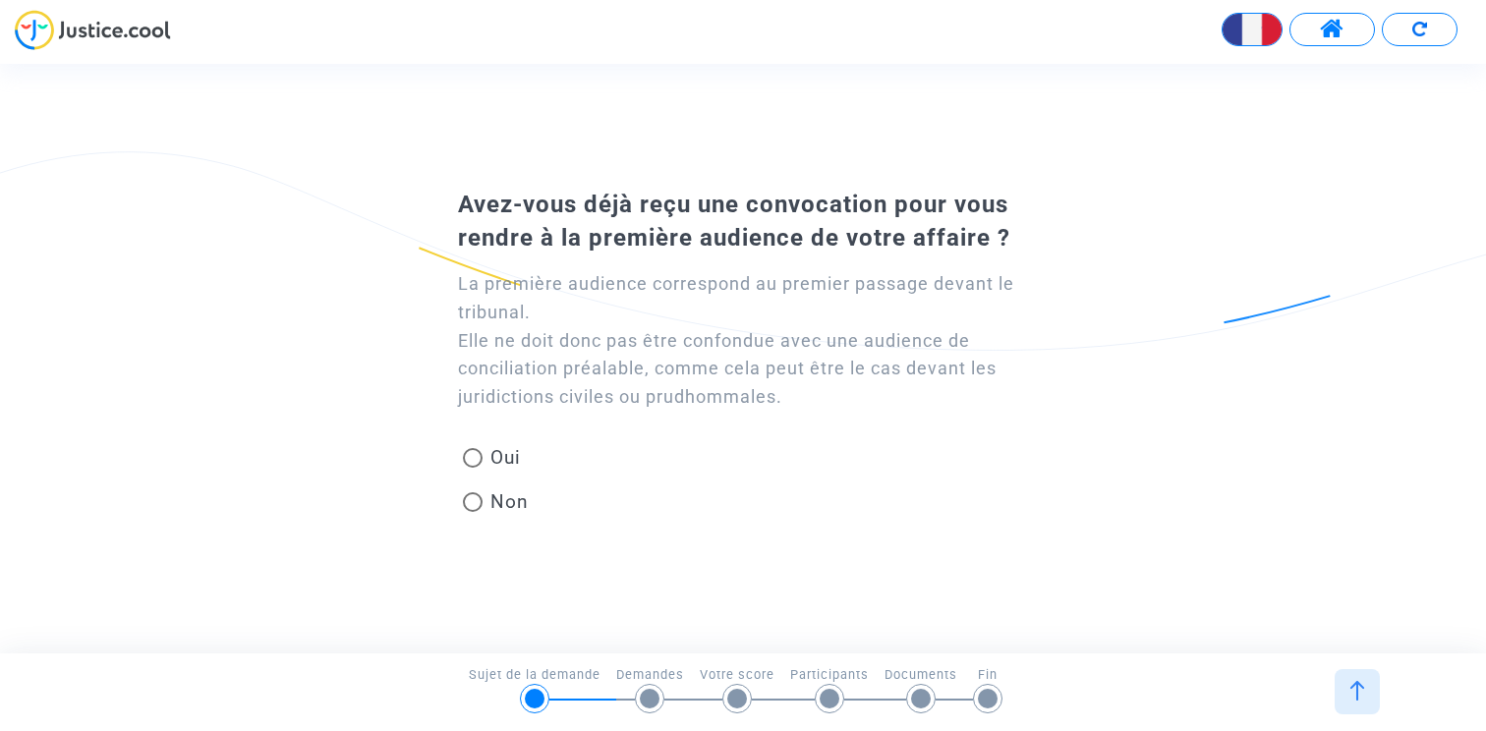
click at [474, 499] on span at bounding box center [473, 502] width 20 height 20
click at [473, 512] on input "Non" at bounding box center [472, 512] width 1 height 1
radio input "true"
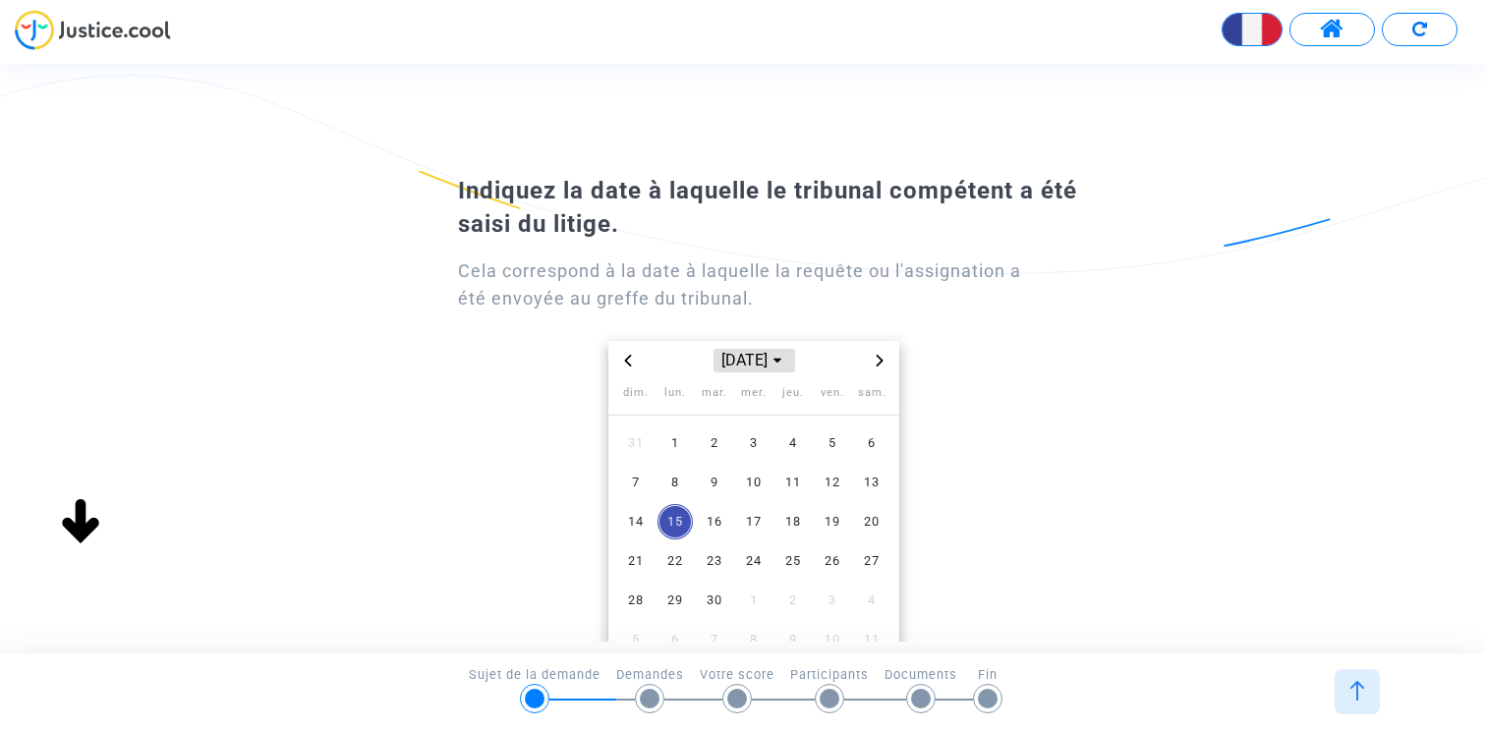
click at [756, 367] on span "sept. 2025" at bounding box center [753, 361] width 81 height 24
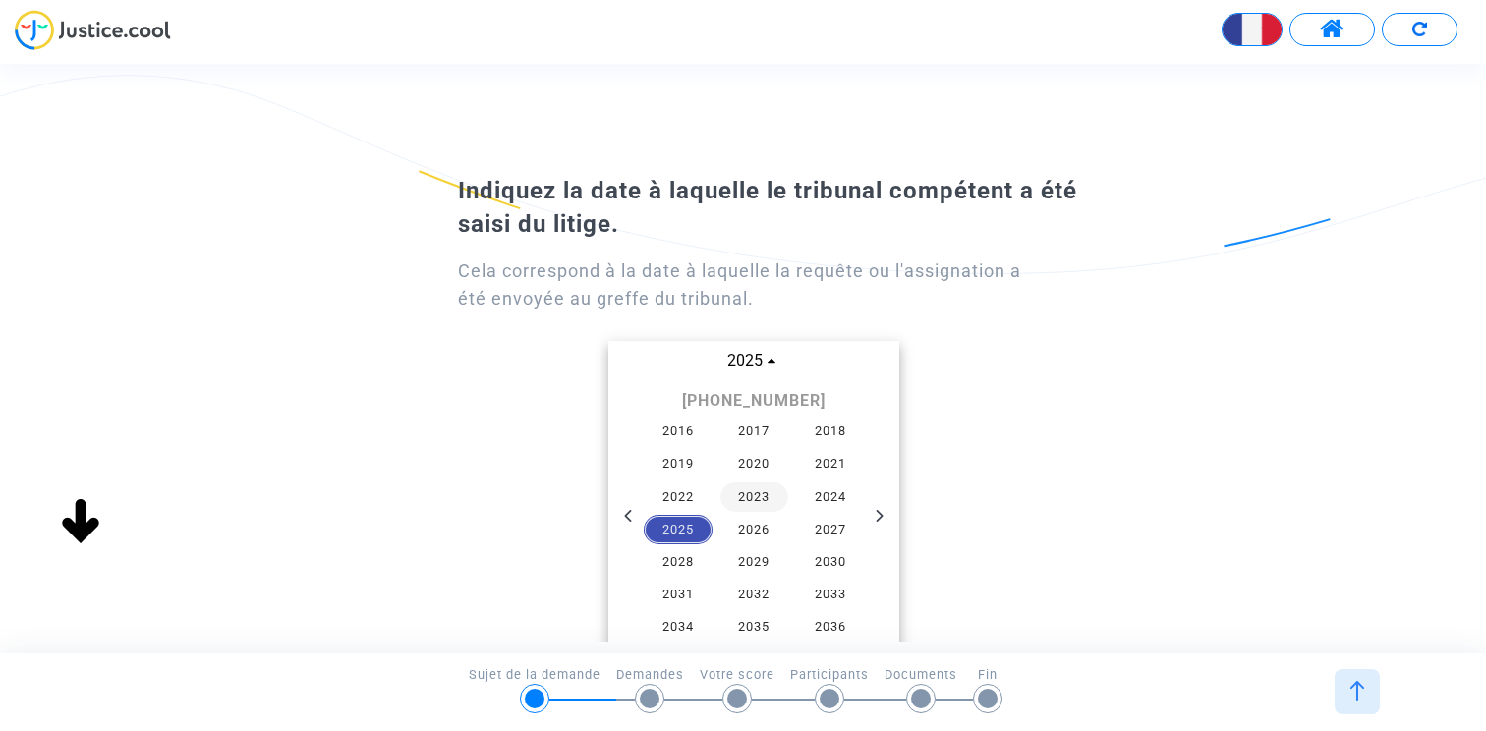
click at [755, 495] on span "2023" at bounding box center [754, 497] width 69 height 29
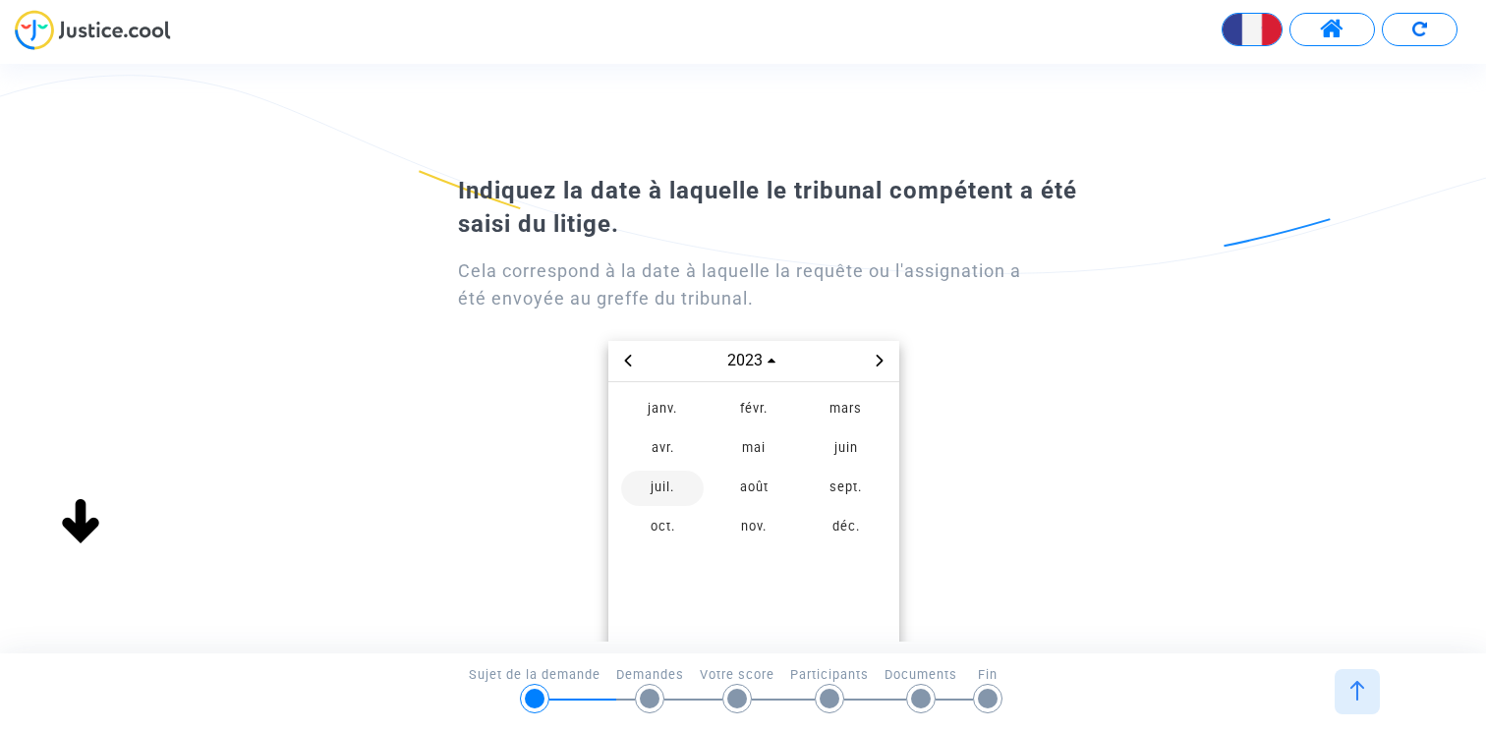
click at [678, 490] on span "juil." at bounding box center [662, 488] width 83 height 35
click at [744, 474] on span "5" at bounding box center [753, 482] width 35 height 35
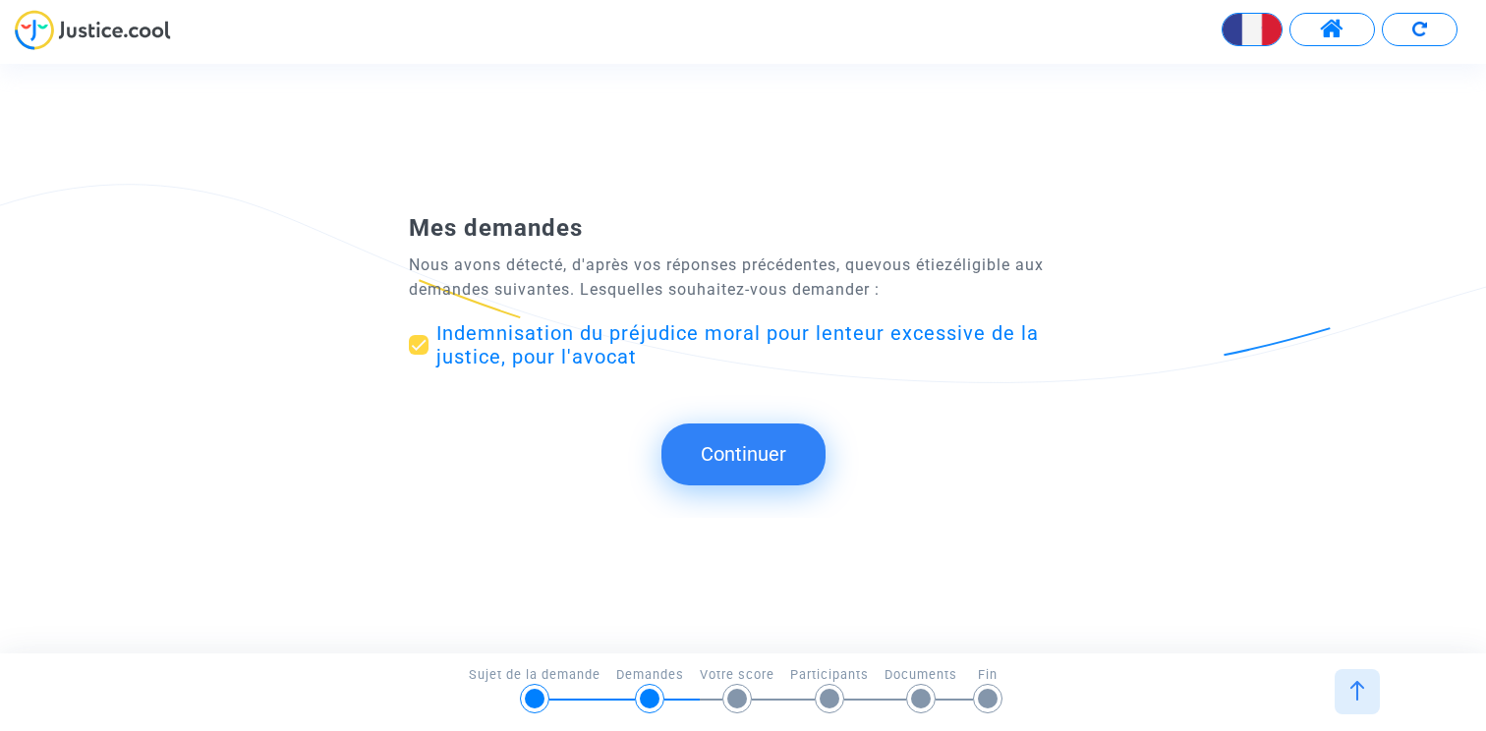
click at [788, 445] on button "Continuer" at bounding box center [743, 454] width 164 height 61
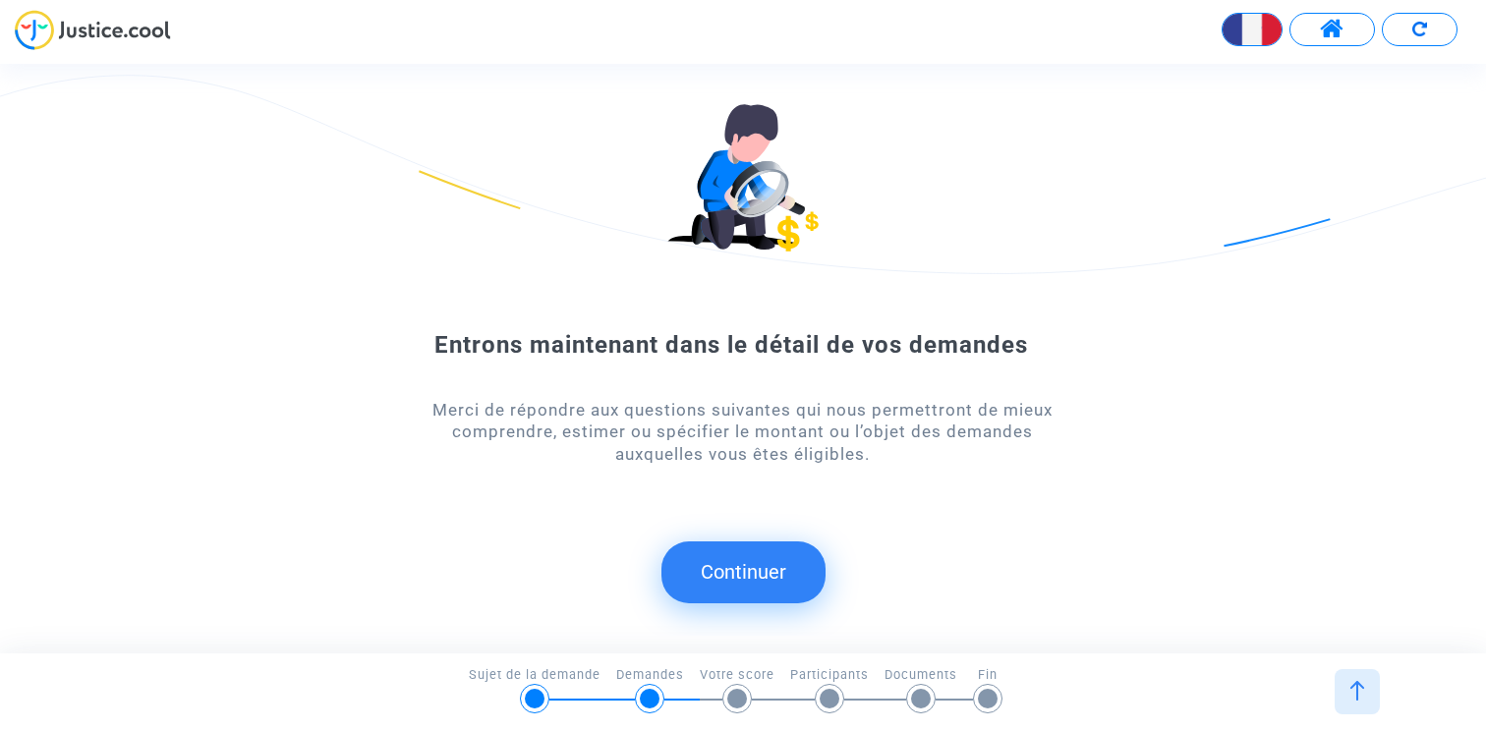
click at [719, 556] on button "Continuer" at bounding box center [743, 571] width 164 height 61
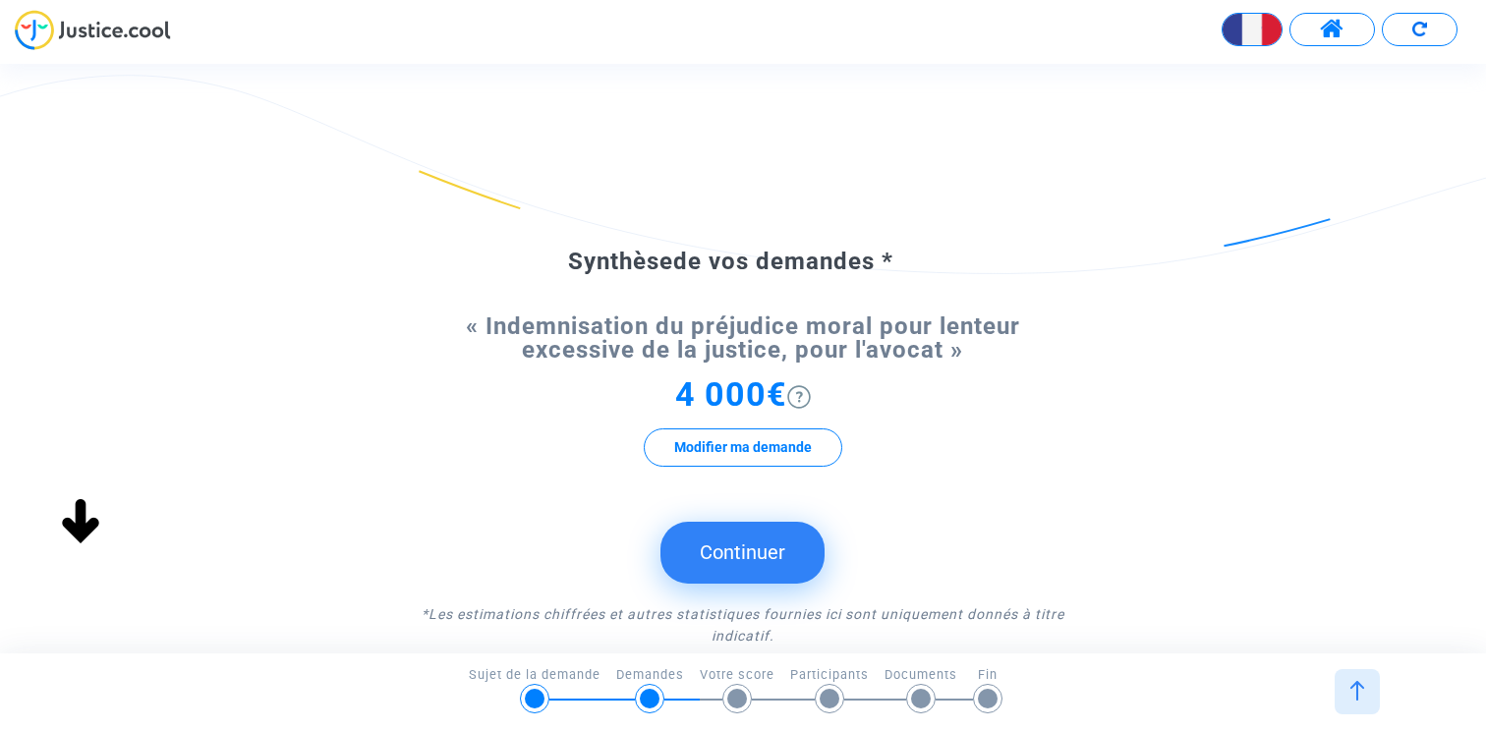
click at [746, 565] on button "Continuer" at bounding box center [742, 552] width 164 height 61
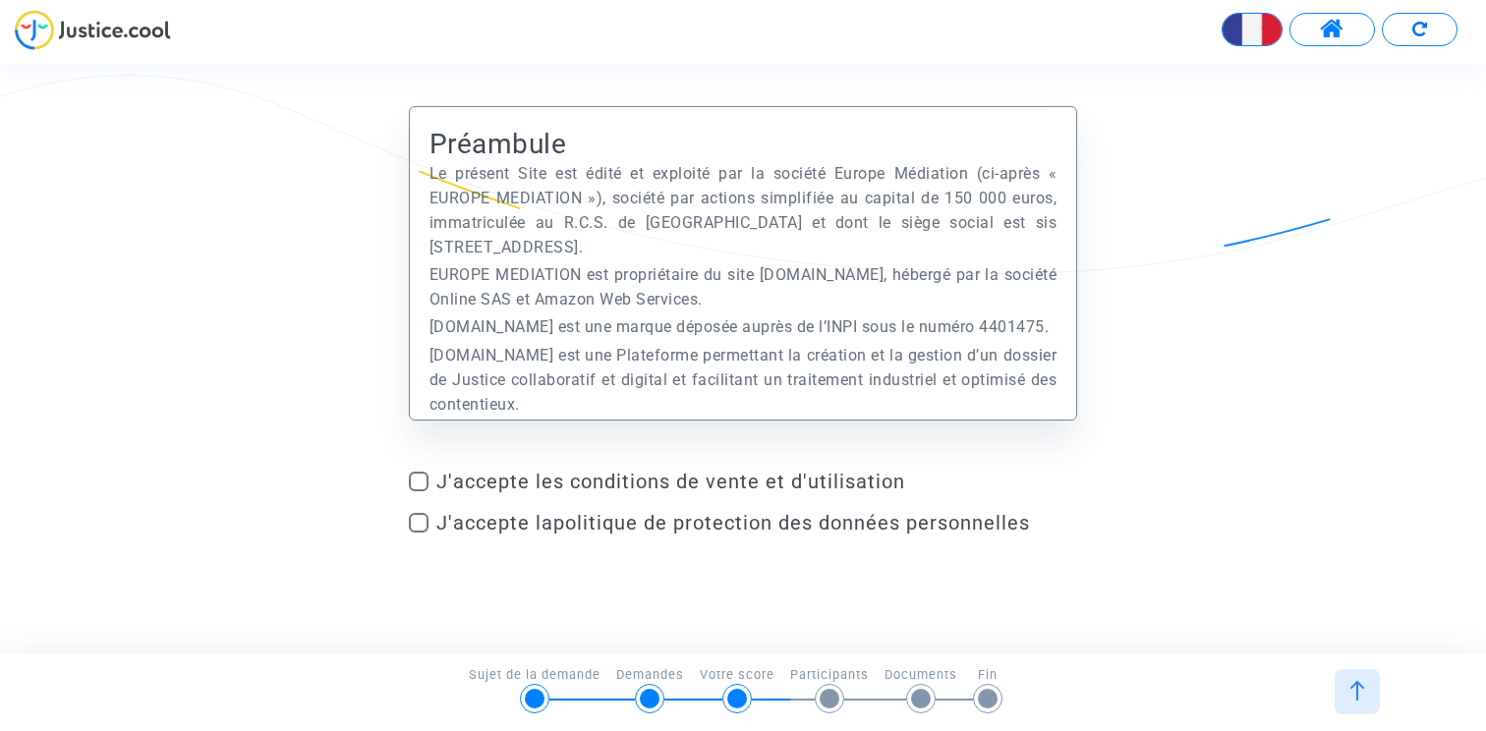
scroll to position [110, 0]
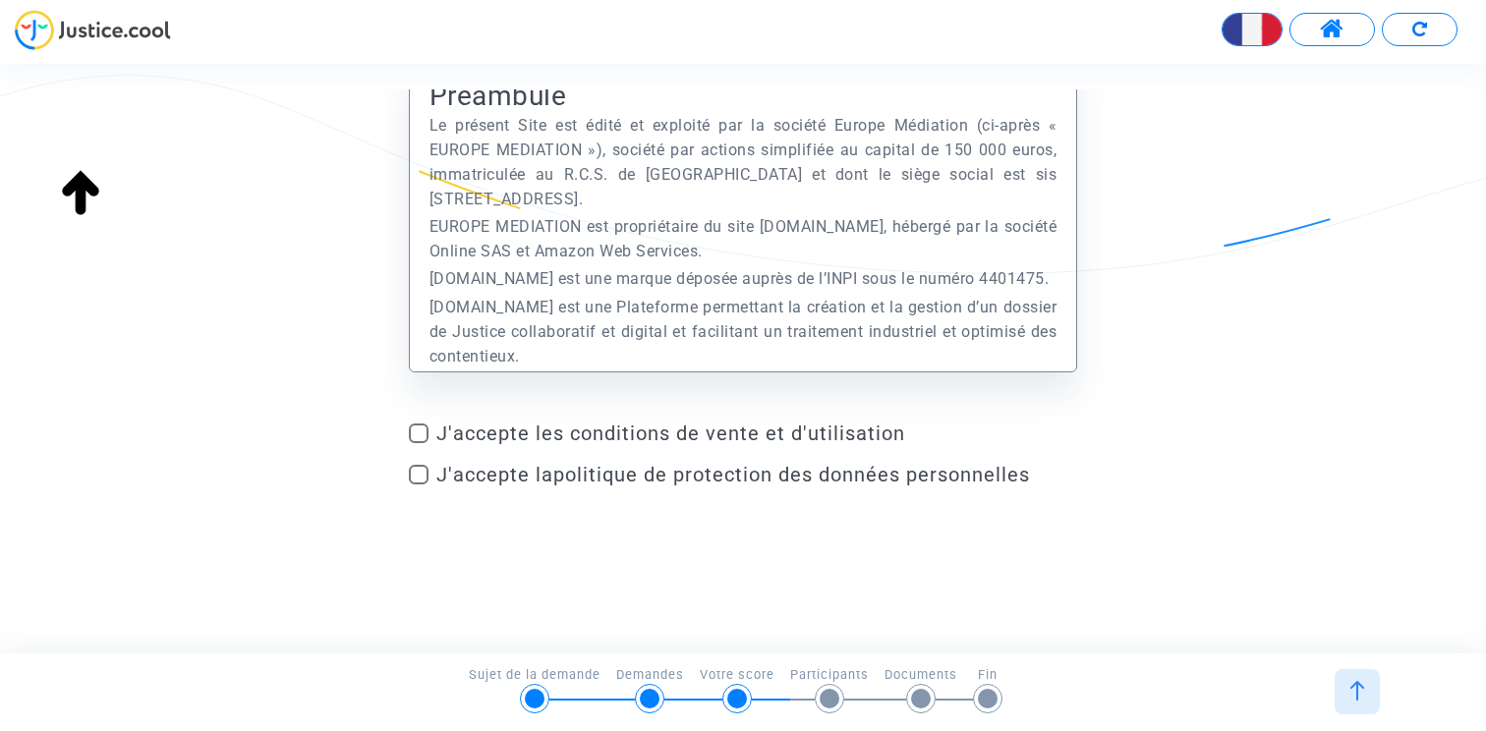
click at [421, 436] on span at bounding box center [419, 434] width 20 height 20
click at [419, 443] on input "J'accepte les conditions de vente et d'utilisation" at bounding box center [418, 443] width 1 height 1
checkbox input "true"
click at [421, 465] on span at bounding box center [419, 475] width 20 height 20
click at [419, 484] on input "J'accepte la politique de protection des données personnelles" at bounding box center [418, 484] width 1 height 1
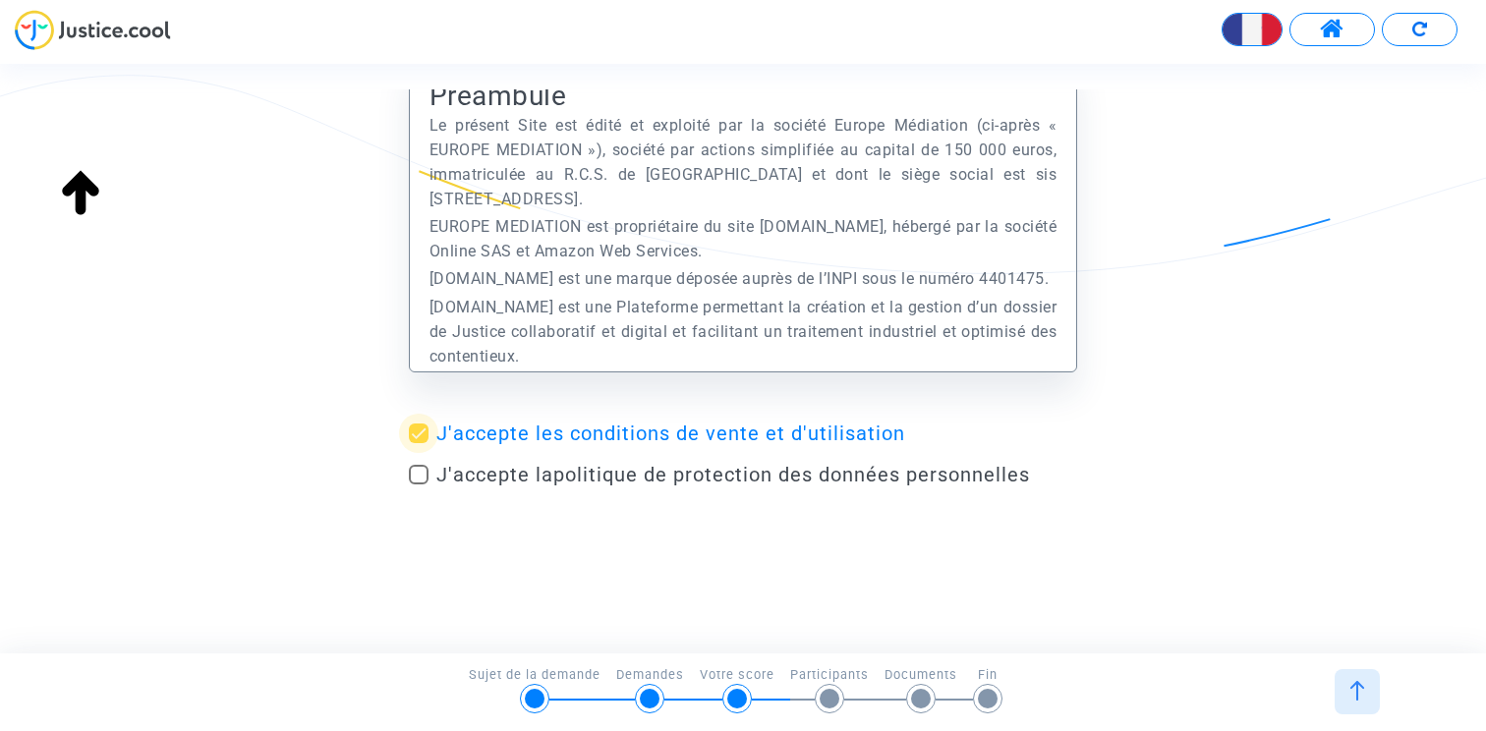
checkbox input "true"
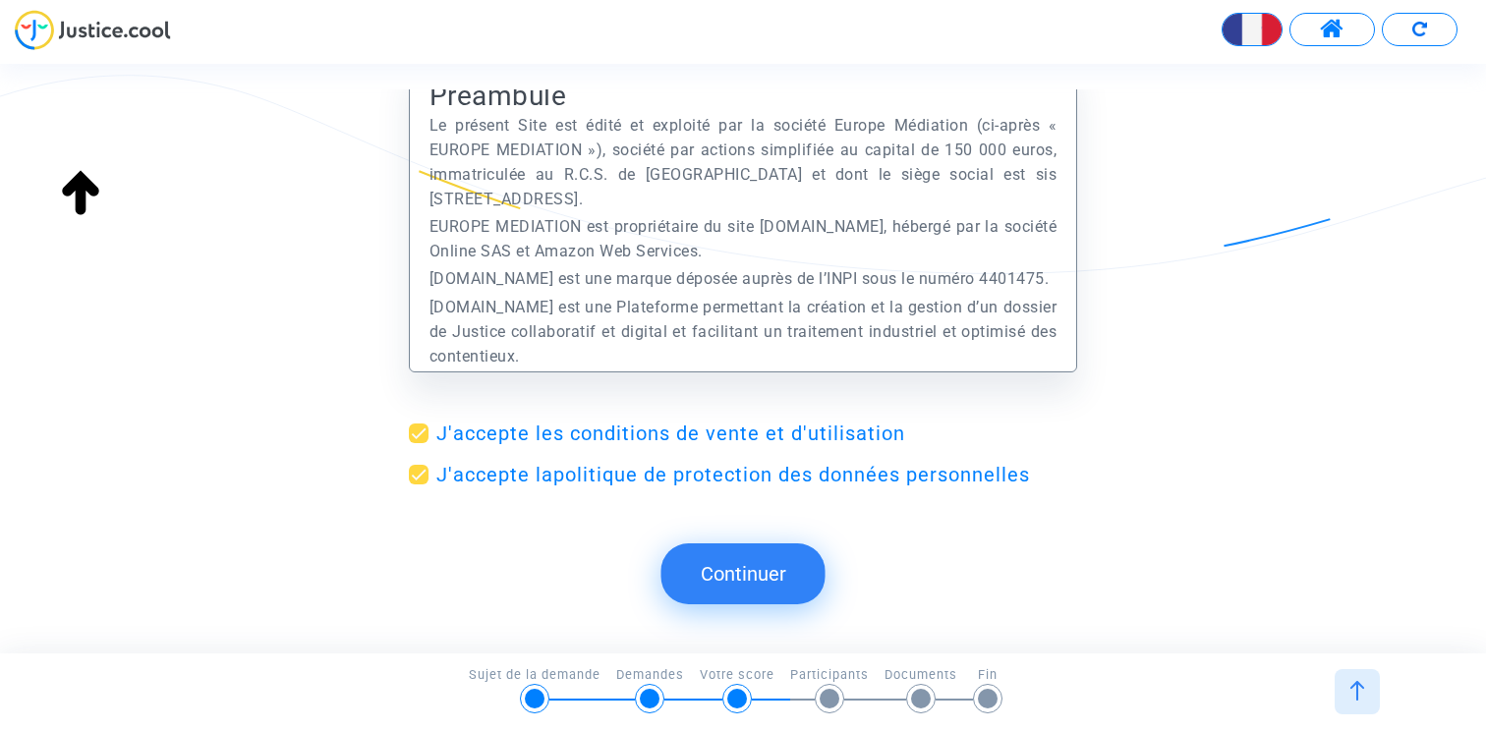
click at [761, 577] on button "Continuer" at bounding box center [743, 573] width 164 height 61
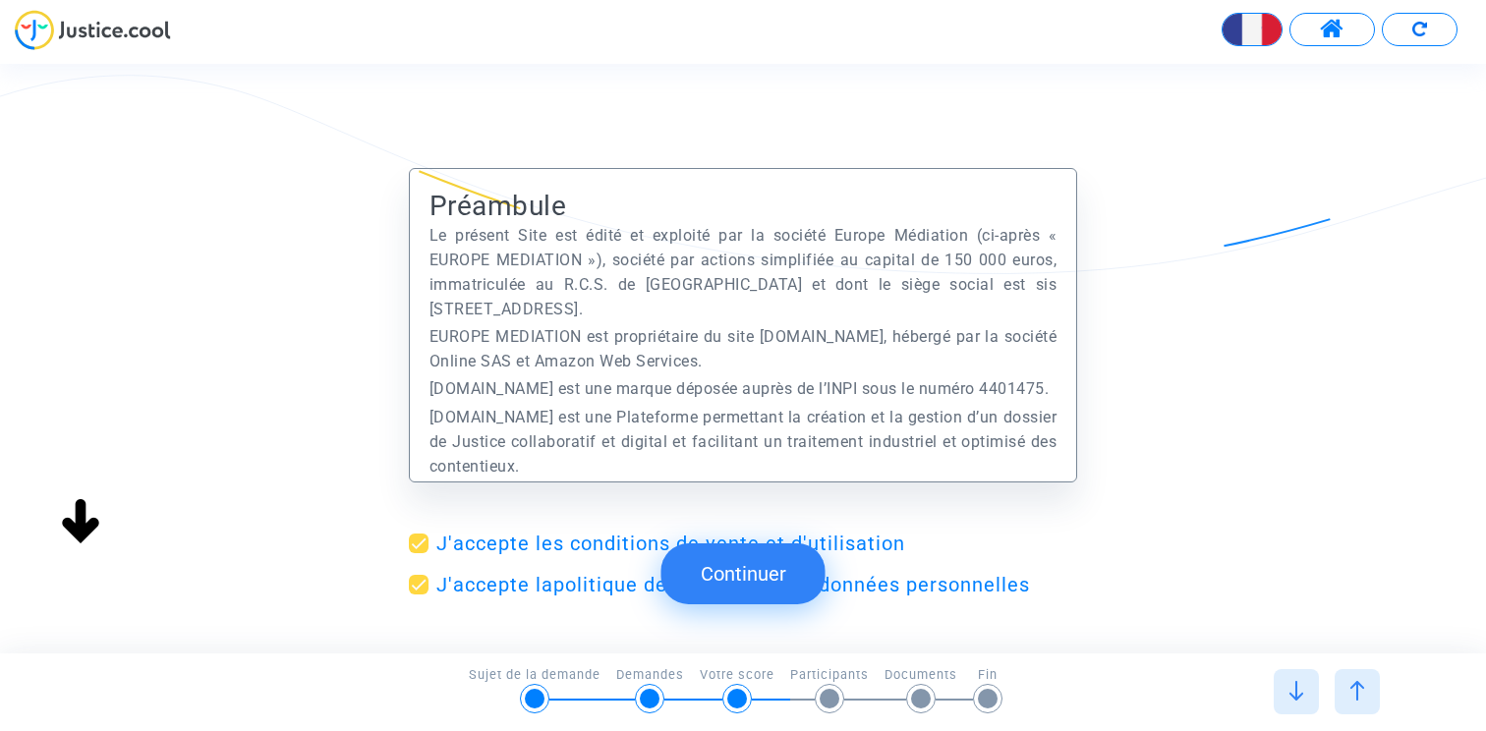
click at [727, 568] on button "Continuer" at bounding box center [743, 573] width 164 height 61
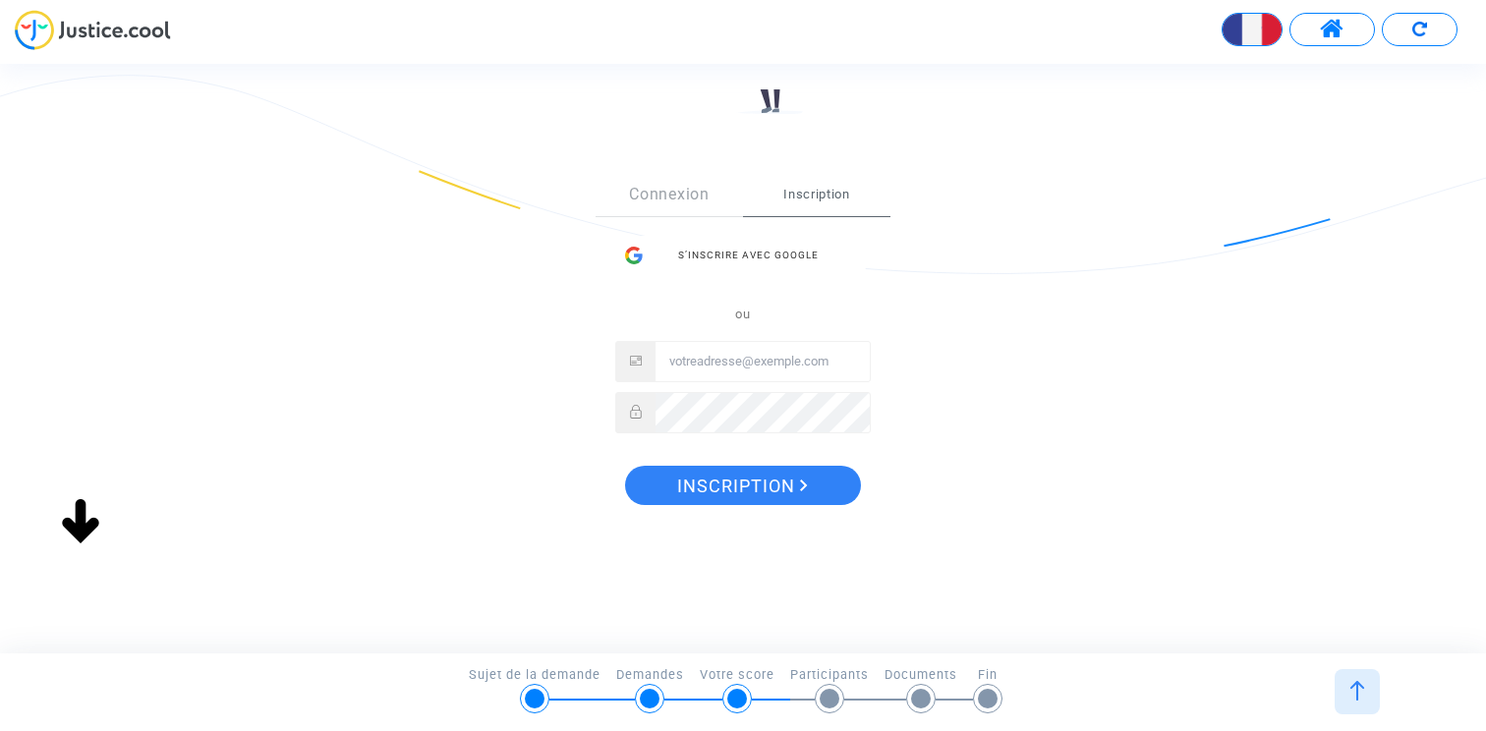
scroll to position [284, 0]
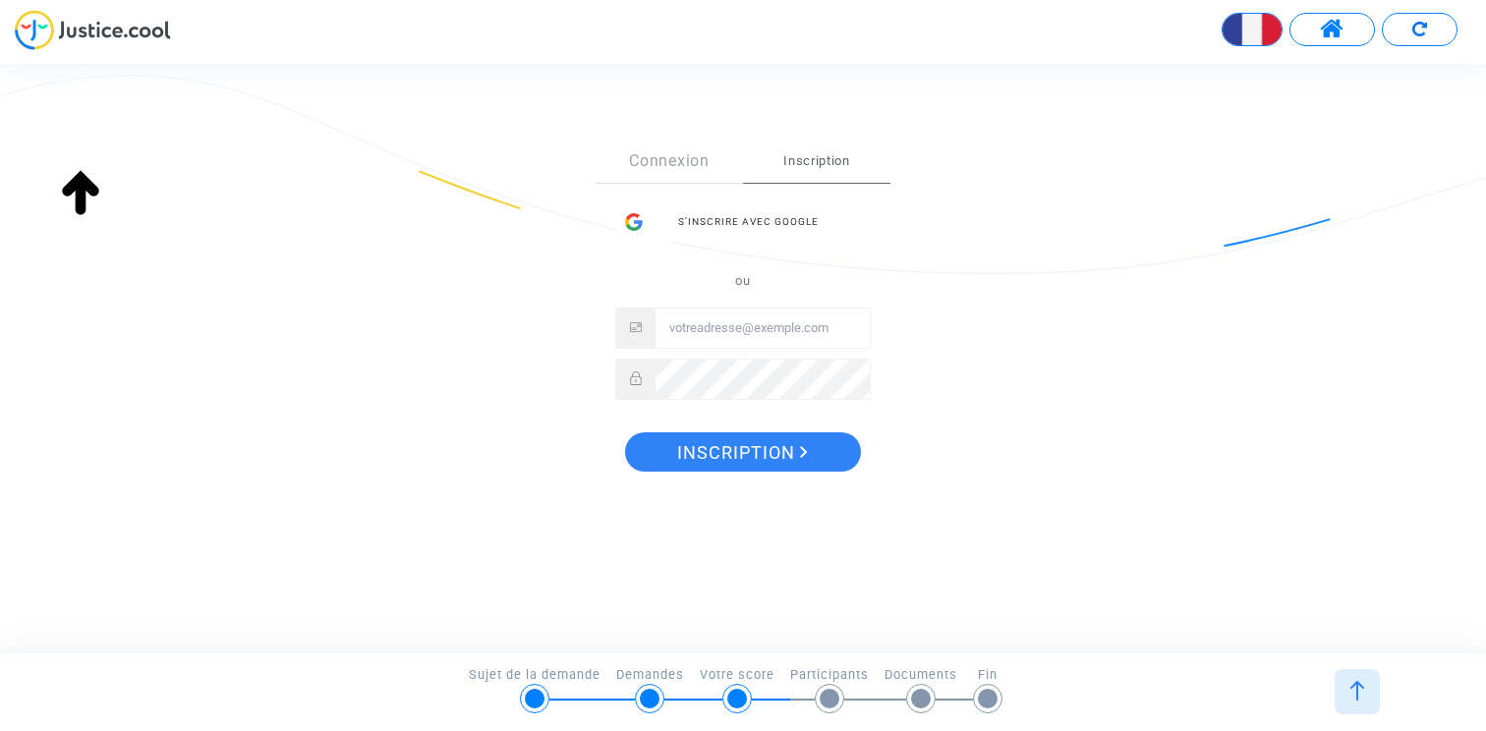
type input "[PERSON_NAME][EMAIL_ADDRESS][DOMAIN_NAME]"
click at [685, 157] on link "Connexion" at bounding box center [669, 161] width 147 height 43
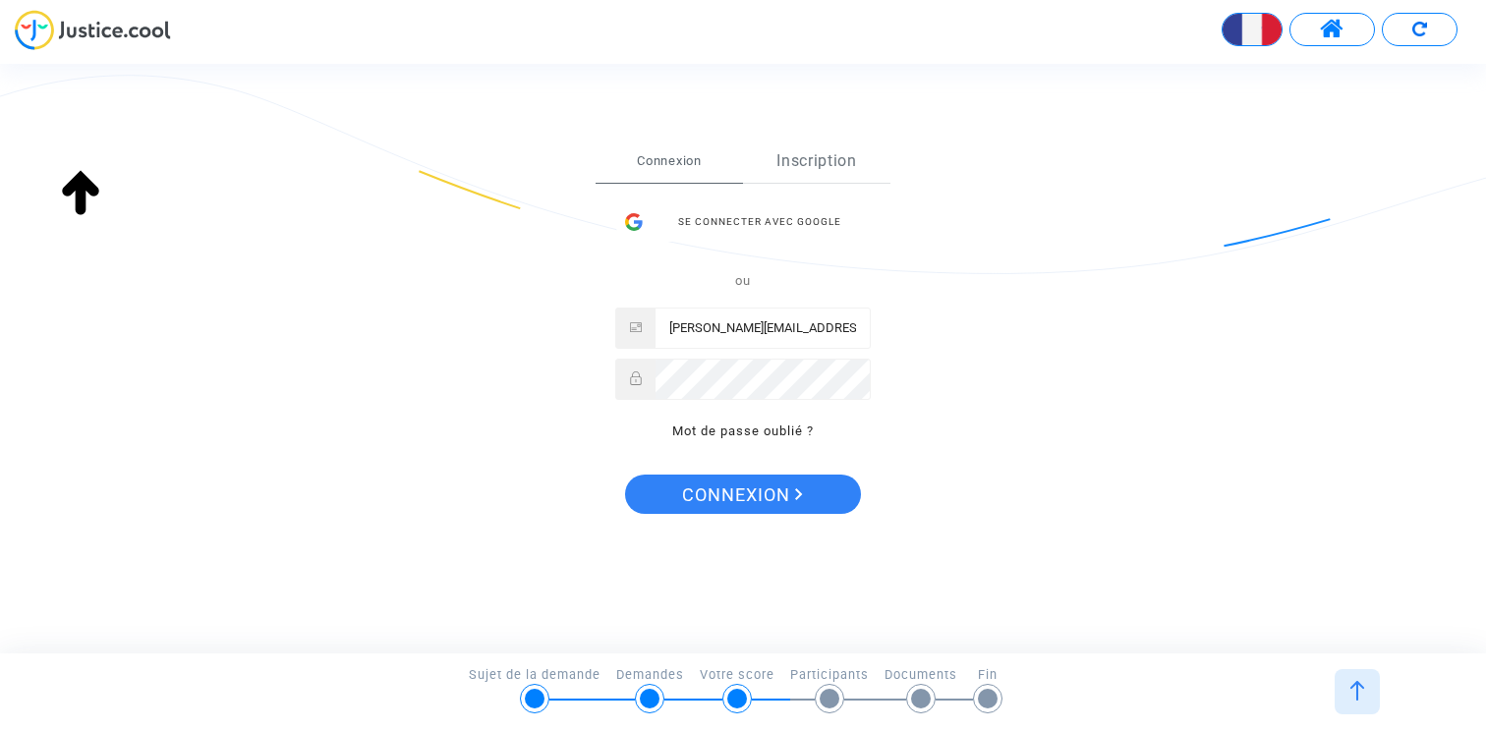
click at [823, 151] on link "Inscription" at bounding box center [816, 161] width 147 height 43
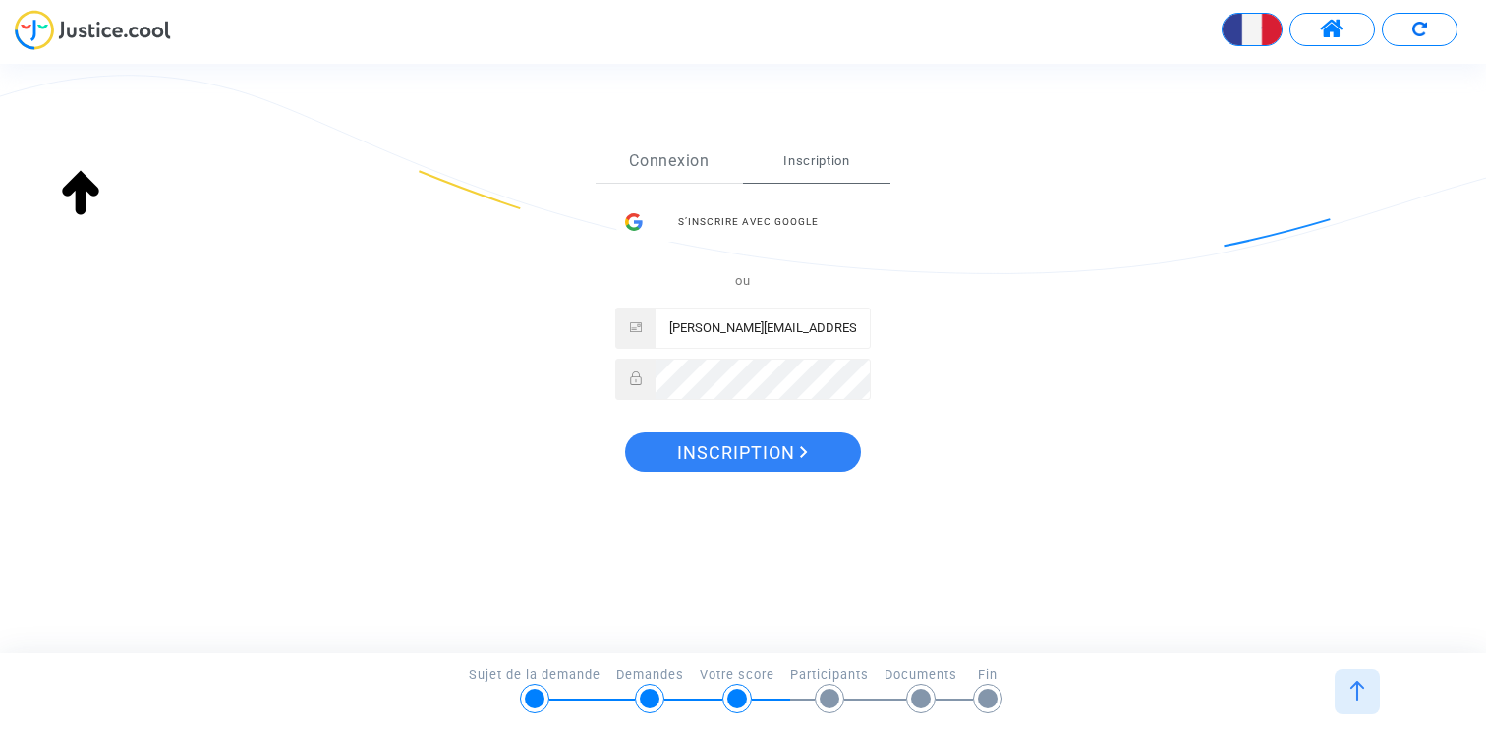
click at [704, 162] on link "Connexion" at bounding box center [669, 161] width 147 height 43
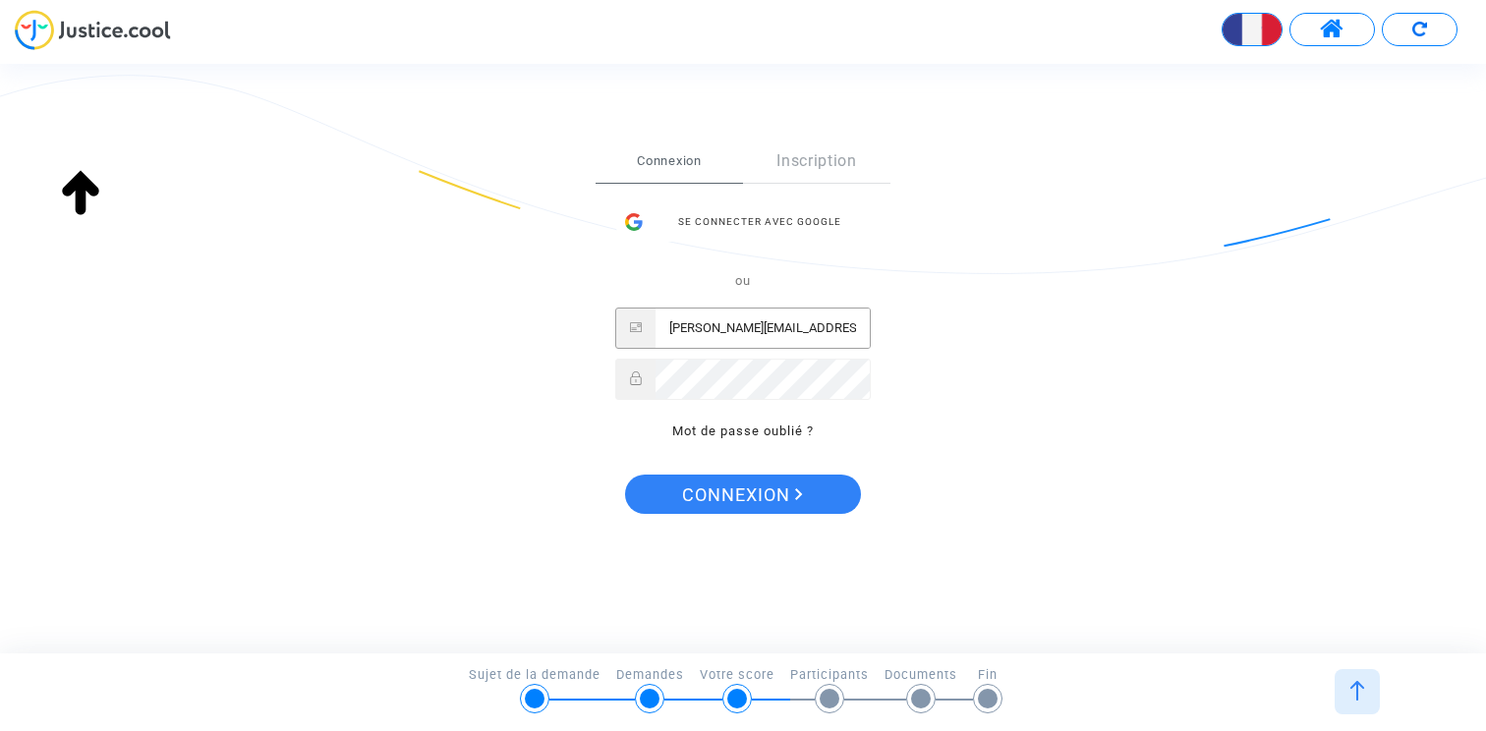
drag, startPoint x: 773, startPoint y: 327, endPoint x: 708, endPoint y: 327, distance: 65.8
click at [708, 327] on input "[PERSON_NAME][EMAIL_ADDRESS][DOMAIN_NAME]" at bounding box center [762, 328] width 214 height 39
click at [740, 324] on input "[PERSON_NAME][EMAIL_ADDRESS][DOMAIN_NAME]" at bounding box center [762, 328] width 214 height 39
type input "[PERSON_NAME][EMAIL_ADDRESS][DOMAIN_NAME]"
click at [753, 483] on span "Connexion" at bounding box center [742, 495] width 121 height 41
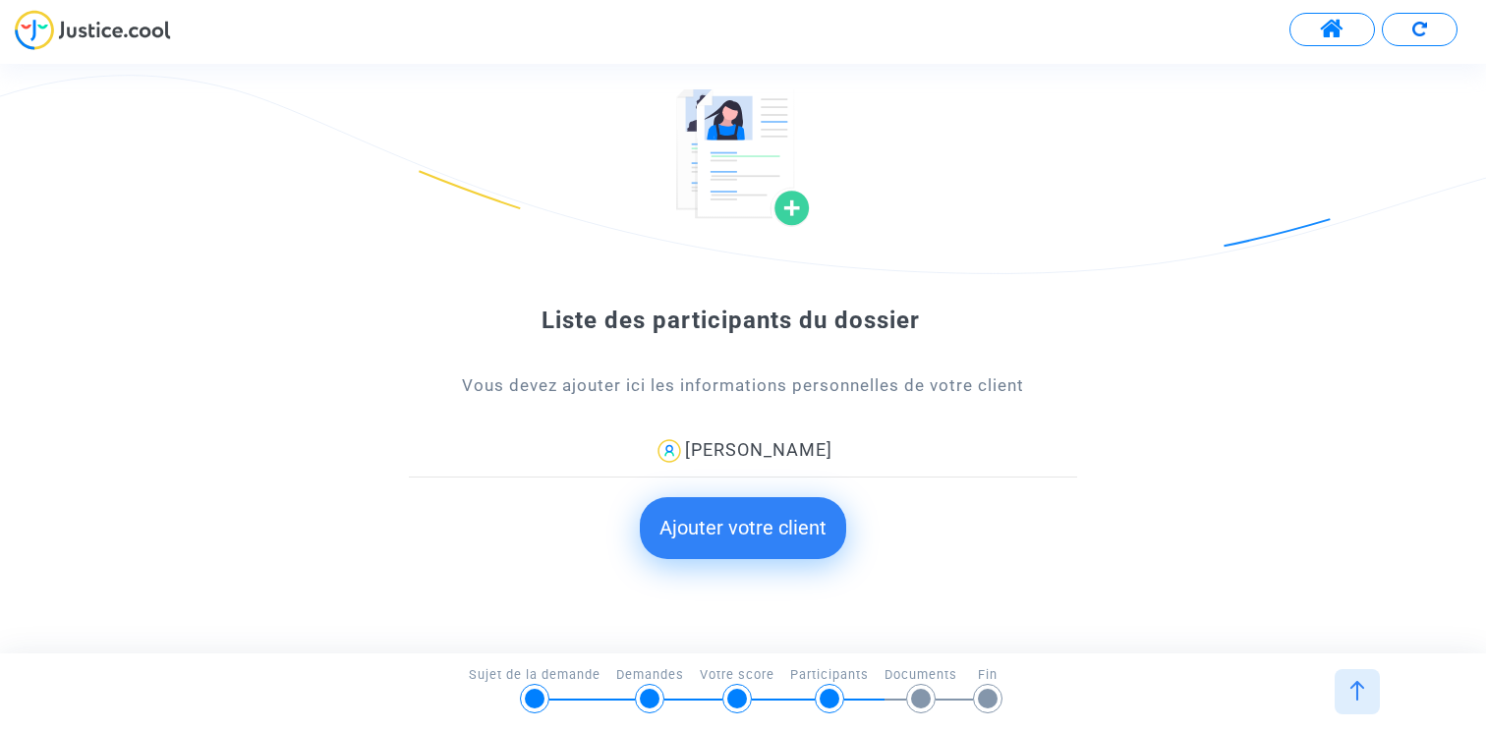
scroll to position [93, 0]
